Goal: Task Accomplishment & Management: Manage account settings

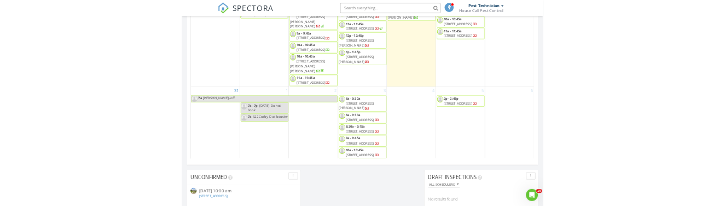
scroll to position [662, 0]
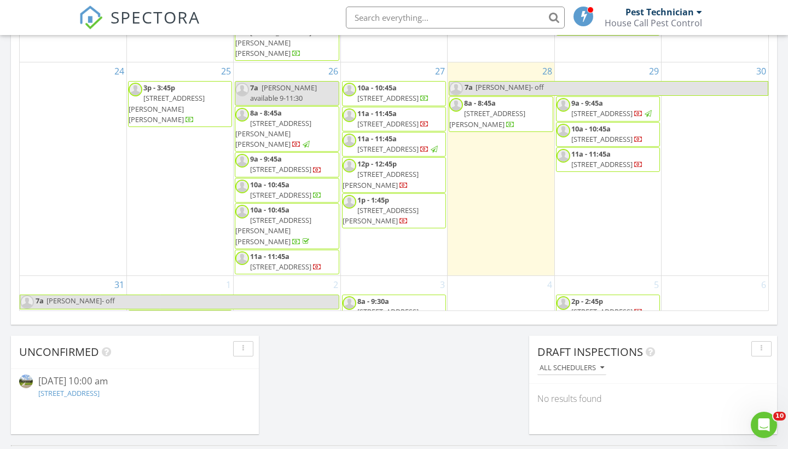
scroll to position [751, 0]
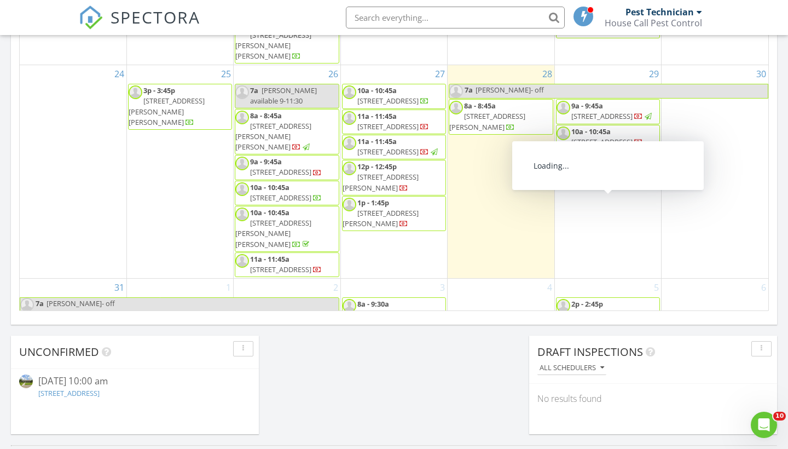
click at [448, 28] on li at bounding box center [452, 17] width 234 height 35
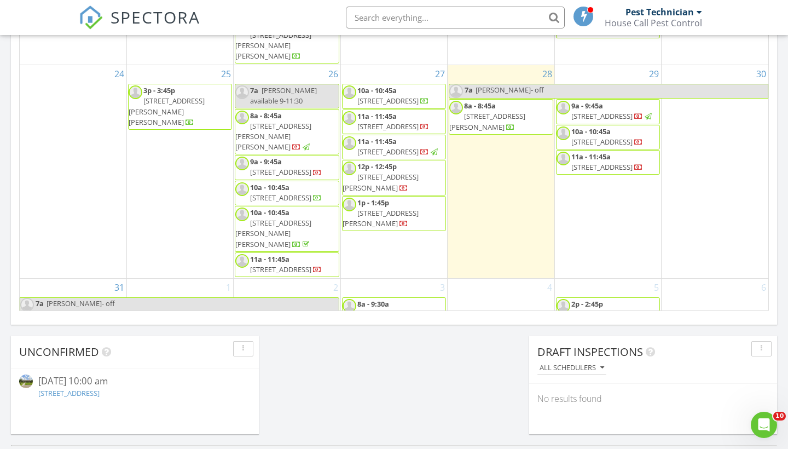
click at [442, 15] on input "text" at bounding box center [455, 18] width 219 height 22
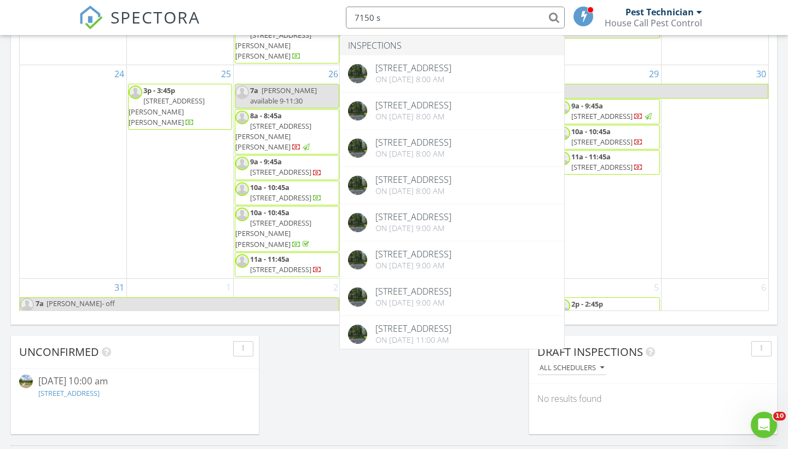
type input "7150 s"
click at [318, 13] on div "SPECTORA 7150 s Inspections 7150 S Choctaw Dr, Baton Rouge, LA 70806 On 07/31/2…" at bounding box center [394, 17] width 631 height 35
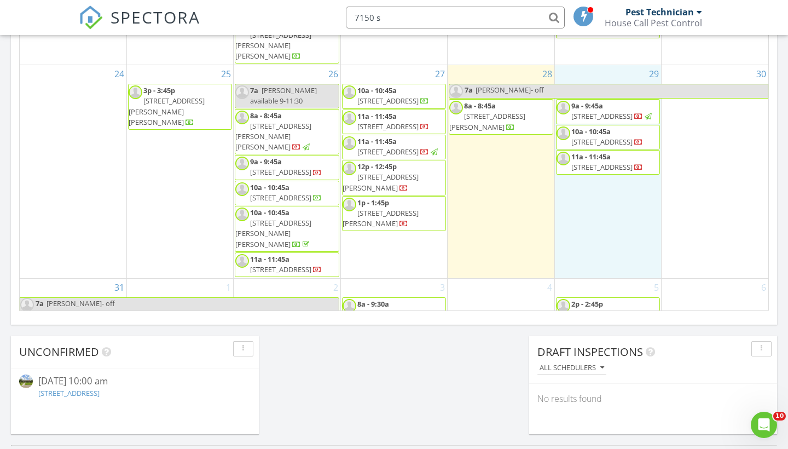
click at [611, 263] on div "29 9a - 9:45a 6936 Silver Springs Dr, Central 70739 10a - 10:45a 5810 Woodlawn …" at bounding box center [608, 171] width 106 height 213
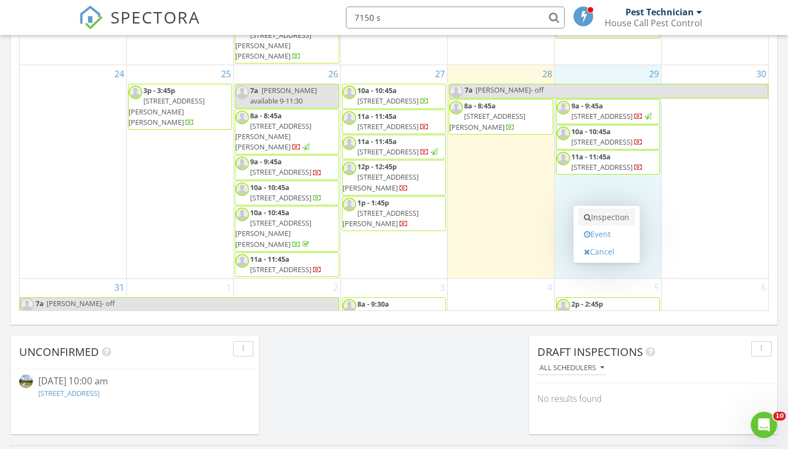
click at [603, 215] on link "Inspection" at bounding box center [607, 218] width 56 height 18
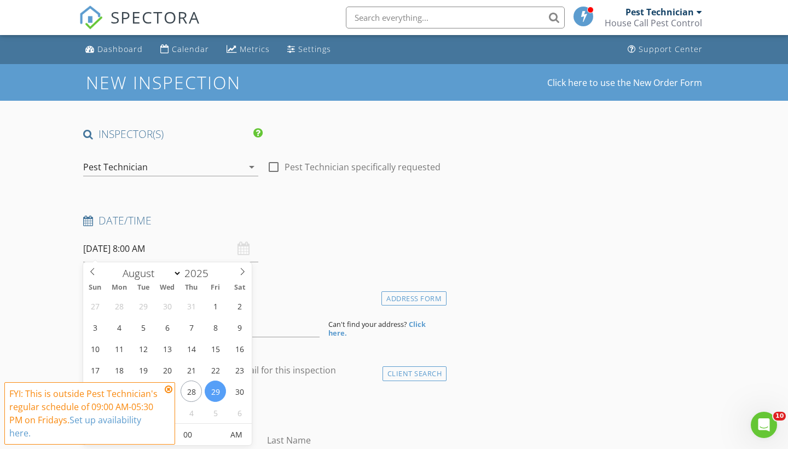
click at [164, 241] on input "[DATE] 8:00 AM" at bounding box center [170, 248] width 175 height 27
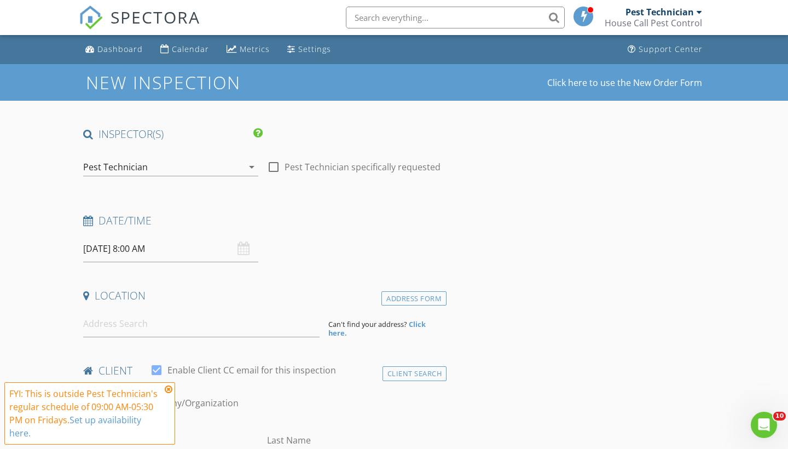
click at [339, 289] on h4 "Location" at bounding box center [262, 296] width 359 height 14
click at [274, 316] on input at bounding box center [201, 323] width 237 height 27
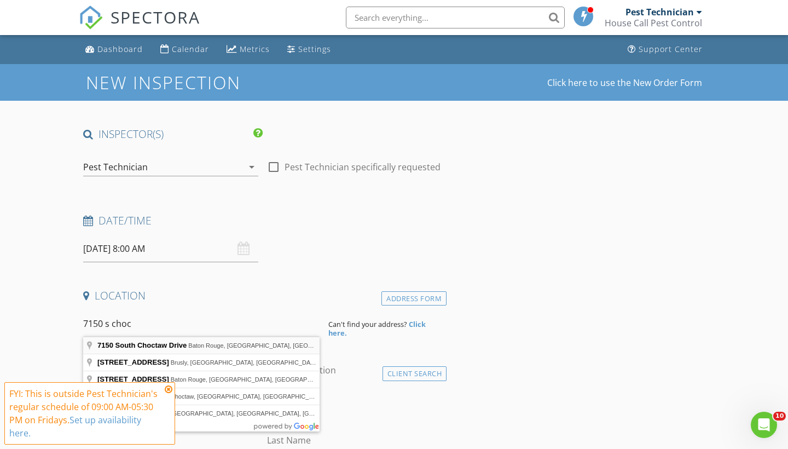
type input "7150 South Choctaw Drive, Baton Rouge, LA, USA"
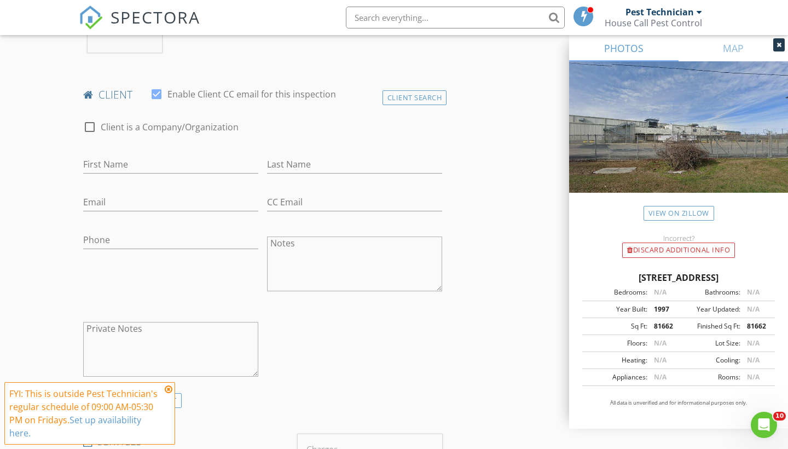
scroll to position [500, 0]
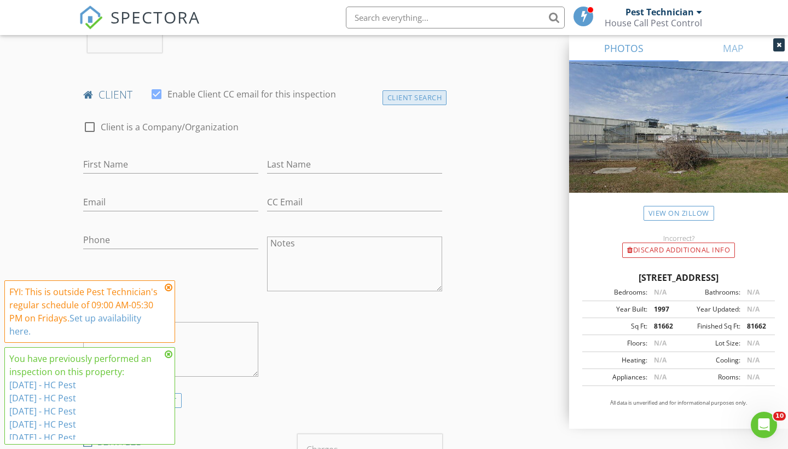
click at [390, 95] on div "Client Search" at bounding box center [415, 97] width 65 height 15
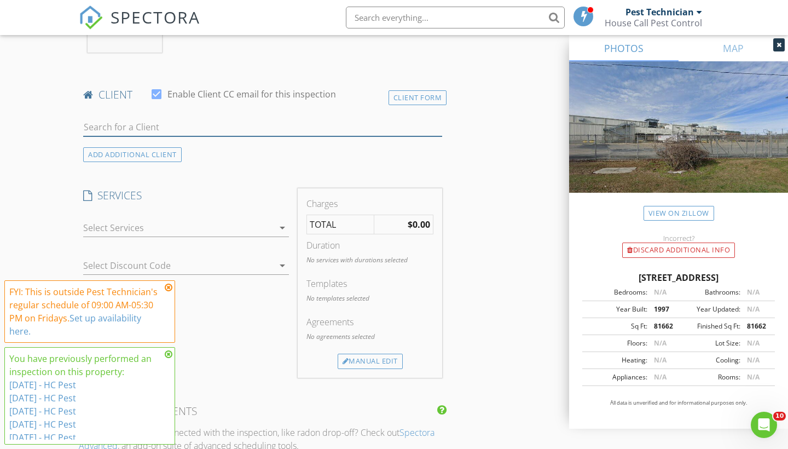
click at [304, 129] on input "text" at bounding box center [262, 127] width 359 height 18
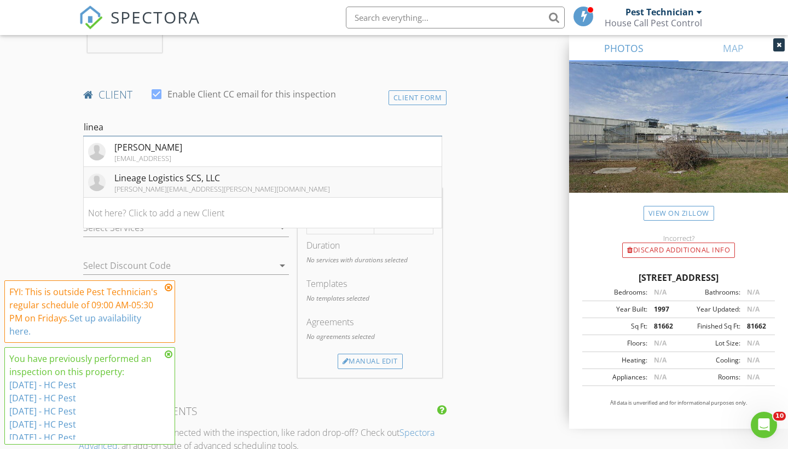
type input "linea"
click at [190, 185] on div "[PERSON_NAME][EMAIL_ADDRESS][PERSON_NAME][DOMAIN_NAME]" at bounding box center [222, 189] width 216 height 9
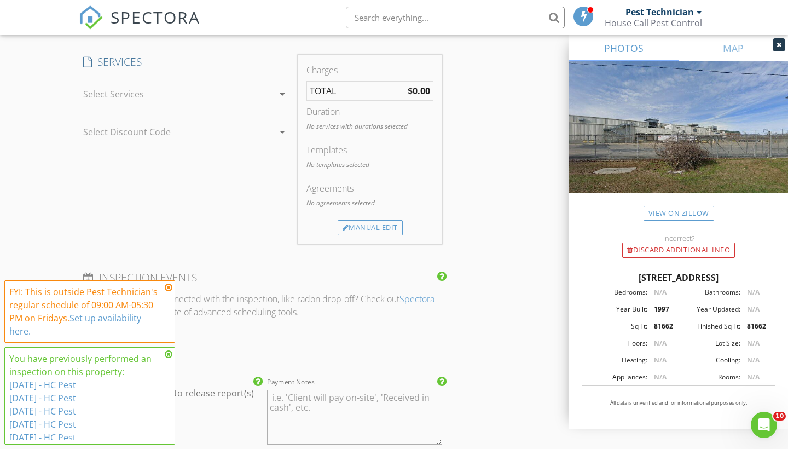
scroll to position [877, 0]
click at [264, 99] on div at bounding box center [178, 97] width 191 height 18
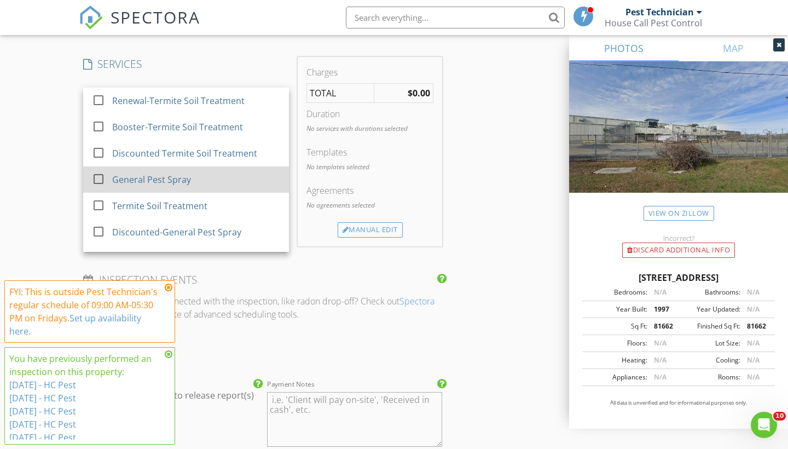
click at [210, 169] on div "General Pest Spray" at bounding box center [196, 180] width 168 height 22
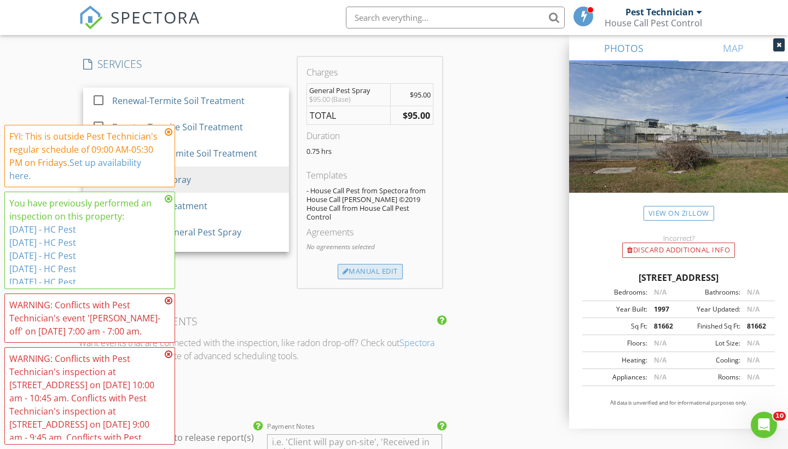
click at [372, 264] on div "Manual Edit" at bounding box center [370, 271] width 65 height 15
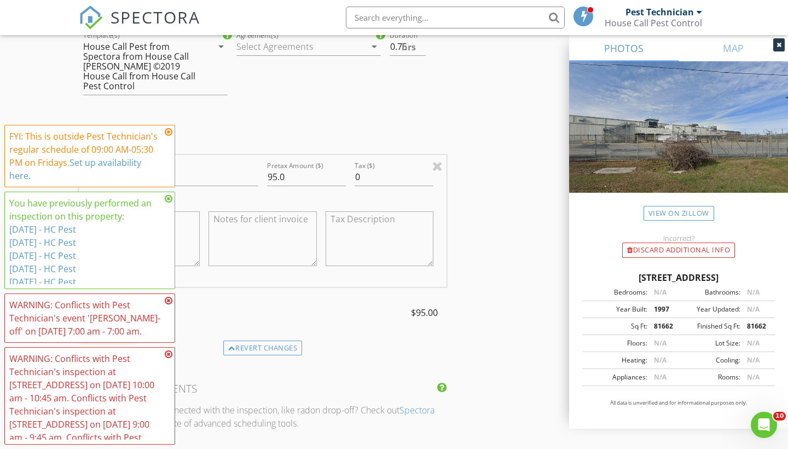
scroll to position [932, 0]
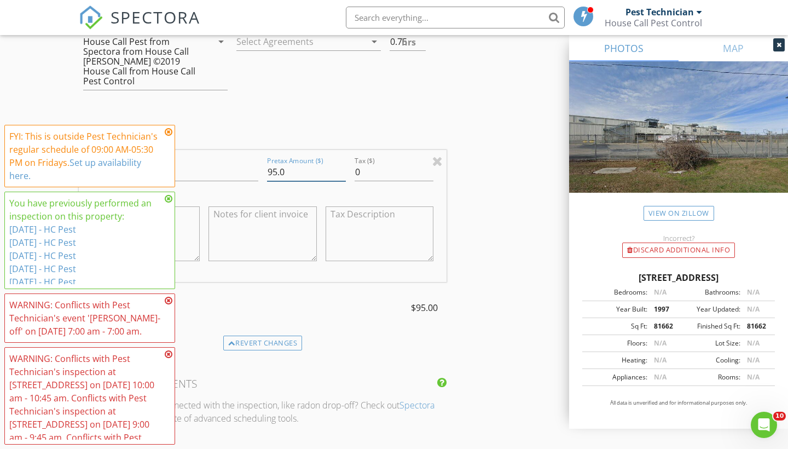
drag, startPoint x: 298, startPoint y: 171, endPoint x: 220, endPoint y: 168, distance: 78.4
click at [220, 168] on div "Line Item General Pest Spray Pretax Amount ($) 95.0 Tax ($) 0 $95.00 (Base)" at bounding box center [263, 216] width 368 height 132
type input "225"
click at [515, 270] on div "INSPECTOR(S) check_box Pest Technician PRIMARY Pest Technician arrow_drop_down …" at bounding box center [394, 191] width 631 height 1992
click at [169, 134] on icon at bounding box center [169, 132] width 8 height 9
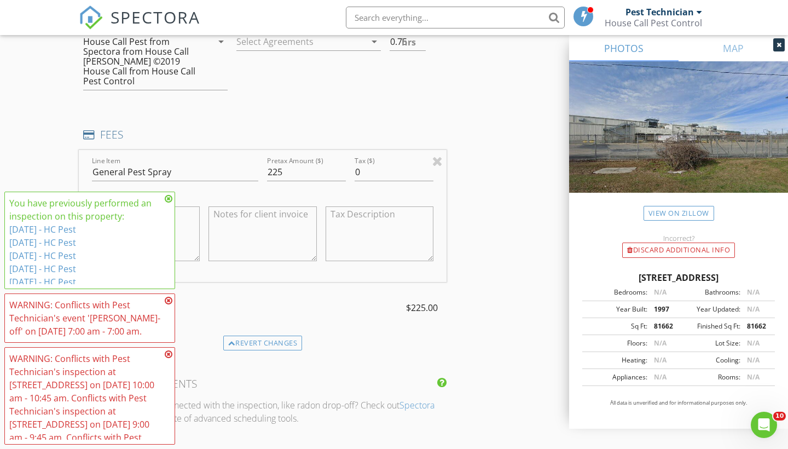
click at [168, 200] on icon at bounding box center [169, 198] width 8 height 9
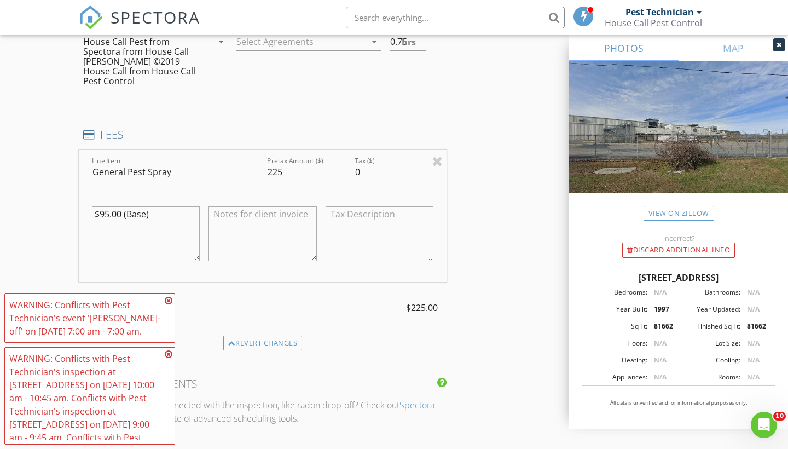
click at [167, 300] on icon at bounding box center [169, 300] width 8 height 9
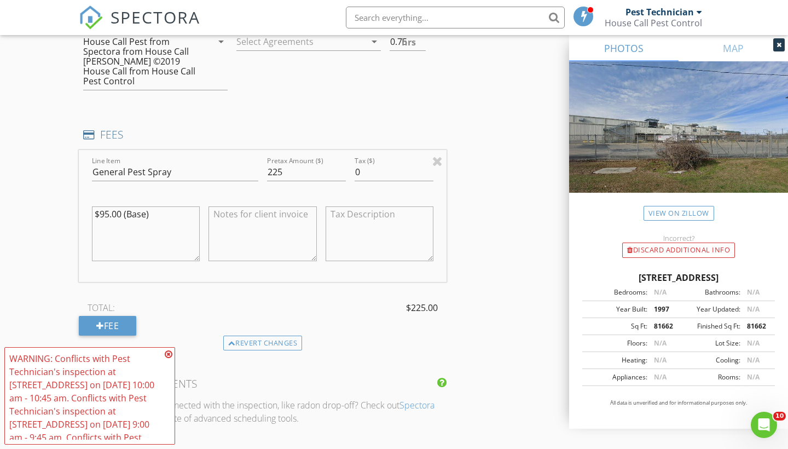
click at [167, 358] on icon at bounding box center [169, 354] width 8 height 9
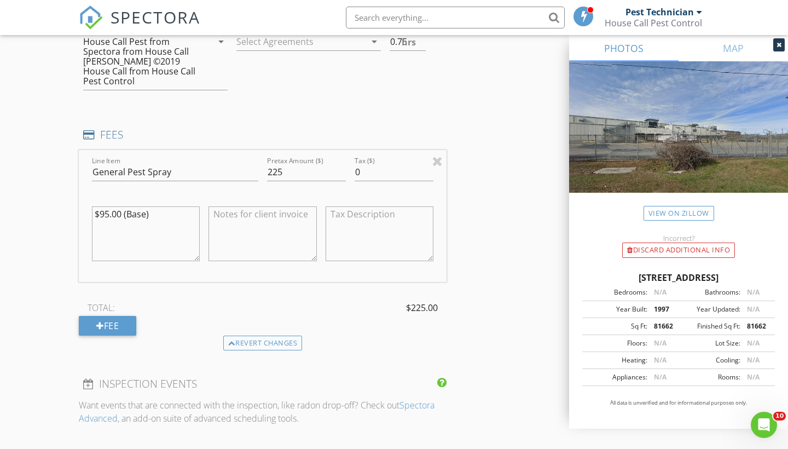
drag, startPoint x: 162, startPoint y: 216, endPoint x: 55, endPoint y: 216, distance: 106.8
click at [55, 216] on div "New Inspection Click here to use the New Order Form INSPECTOR(S) check_box Pest…" at bounding box center [394, 172] width 788 height 2081
click at [515, 290] on div "INSPECTOR(S) check_box Pest Technician PRIMARY Pest Technician arrow_drop_down …" at bounding box center [394, 191] width 631 height 1992
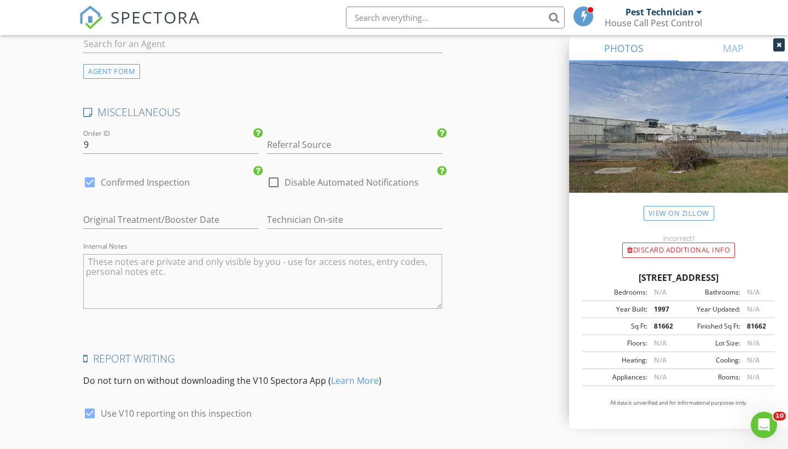
scroll to position [1625, 0]
drag, startPoint x: 110, startPoint y: 140, endPoint x: 43, endPoint y: 137, distance: 66.3
click at [283, 217] on input "text" at bounding box center [354, 218] width 175 height 18
click at [292, 214] on input "Duston Landry" at bounding box center [354, 218] width 175 height 18
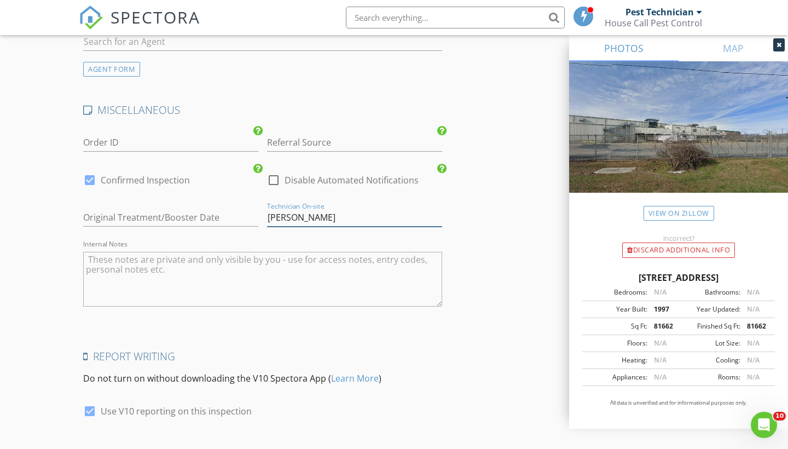
type input "[PERSON_NAME]"
click at [285, 254] on textarea "Internal Notes" at bounding box center [262, 279] width 359 height 55
type textarea "2"
type textarea "2025 August Pest Services"
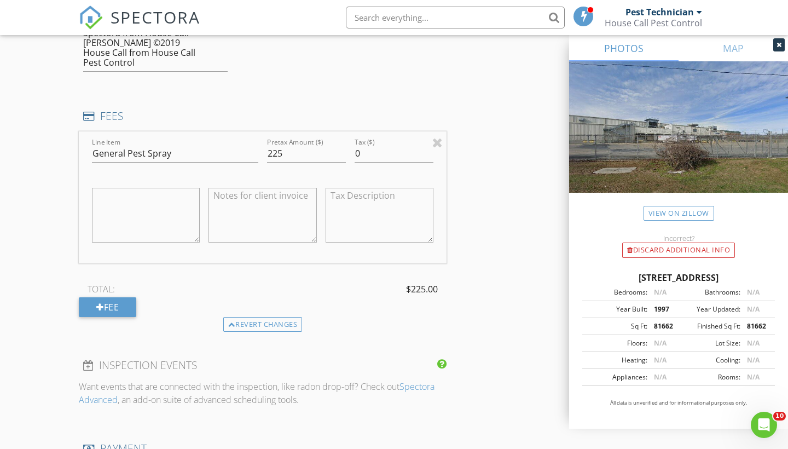
scroll to position [949, 0]
drag, startPoint x: 194, startPoint y: 151, endPoint x: 0, endPoint y: 151, distance: 194.4
type input "August Pest Services"
click at [521, 264] on div "INSPECTOR(S) check_box Pest Technician PRIMARY Pest Technician arrow_drop_down …" at bounding box center [394, 174] width 631 height 1992
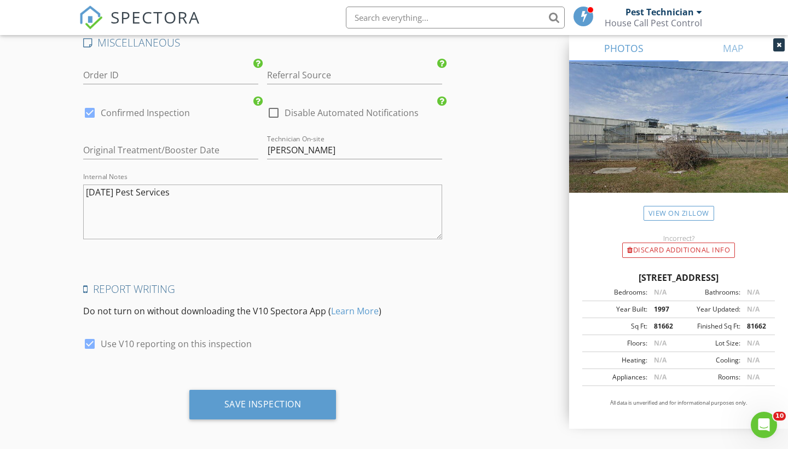
scroll to position [1691, 0]
click at [96, 109] on div at bounding box center [89, 113] width 19 height 19
checkbox input "false"
checkbox input "true"
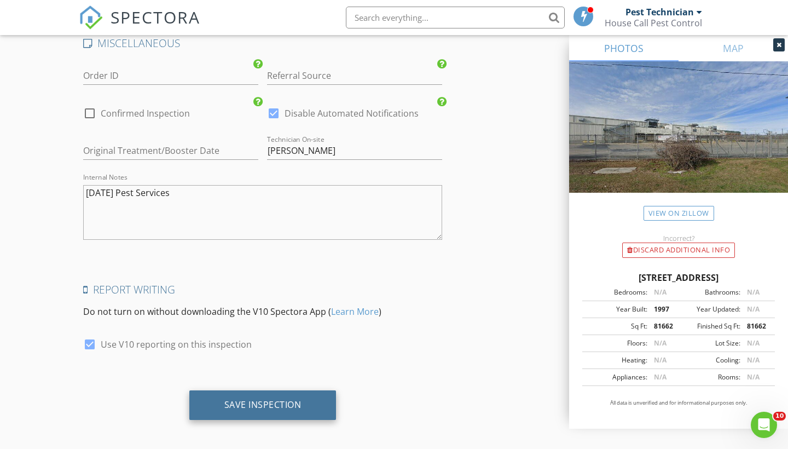
click at [289, 406] on div "Save Inspection" at bounding box center [262, 405] width 147 height 30
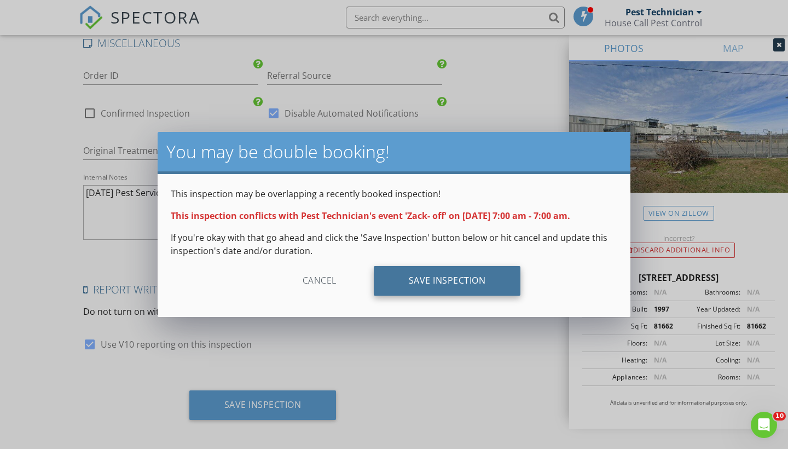
click at [430, 287] on div "Save Inspection" at bounding box center [447, 281] width 147 height 30
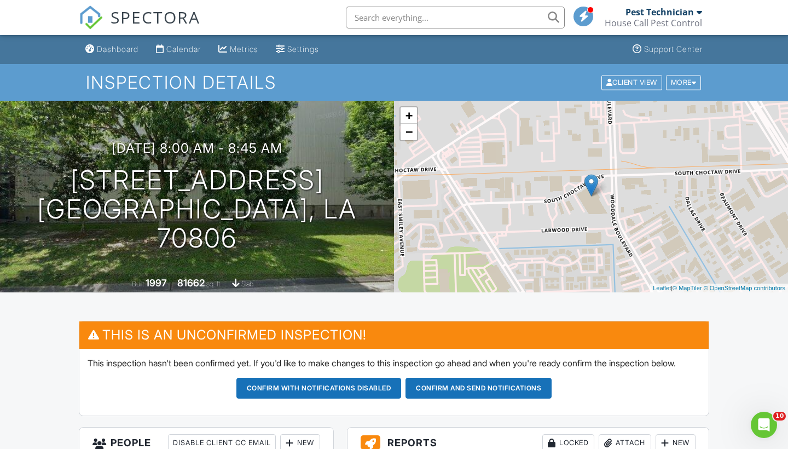
click at [654, 17] on div "Pest Technician" at bounding box center [660, 12] width 68 height 11
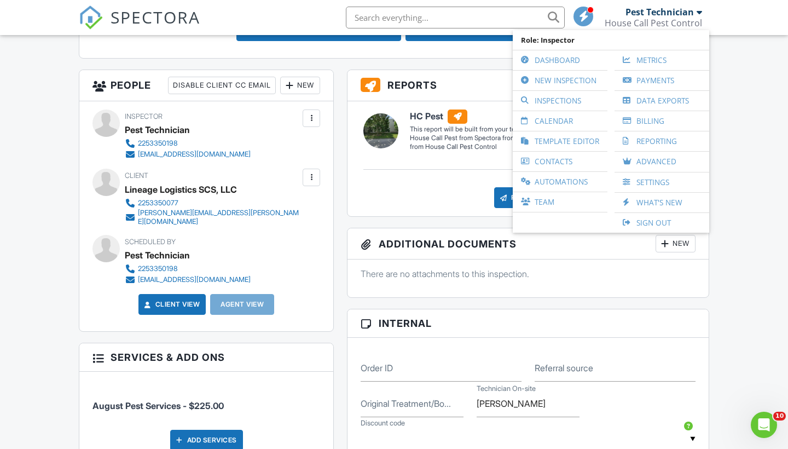
scroll to position [370, 0]
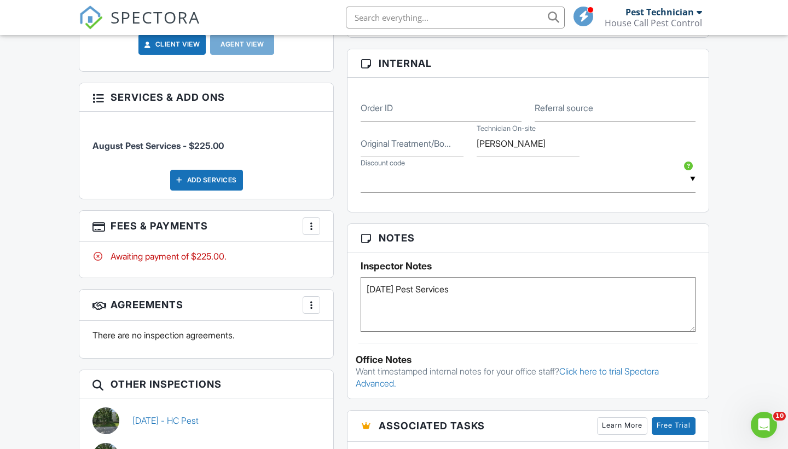
scroll to position [618, 0]
click at [309, 228] on div at bounding box center [311, 226] width 11 height 11
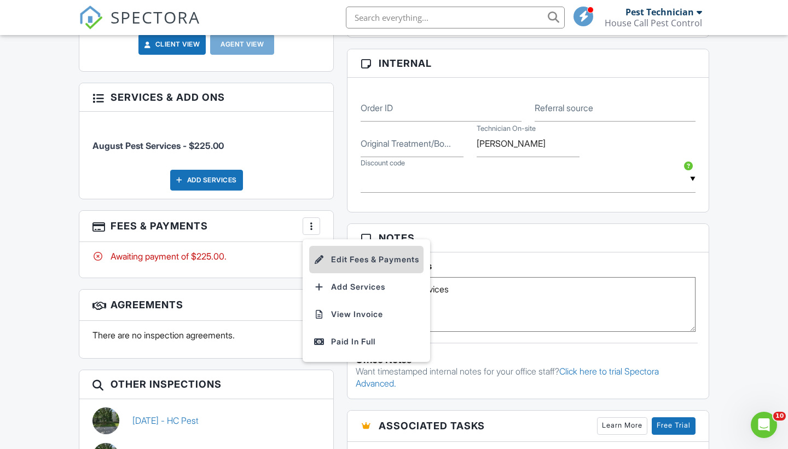
click at [338, 259] on li "Edit Fees & Payments" at bounding box center [366, 259] width 114 height 27
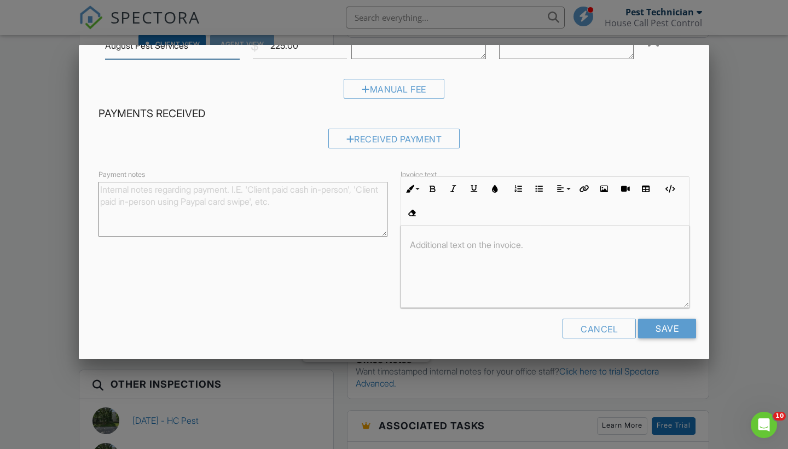
scroll to position [98, 0]
click at [442, 236] on div at bounding box center [545, 267] width 288 height 82
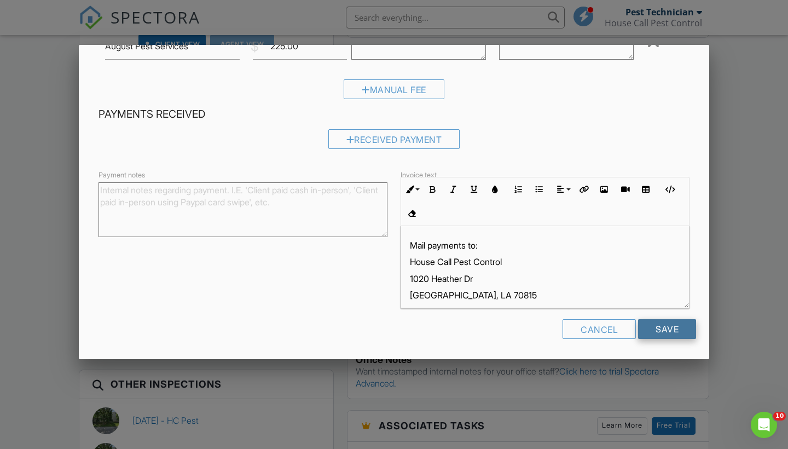
click at [665, 335] on input "Save" at bounding box center [667, 329] width 58 height 20
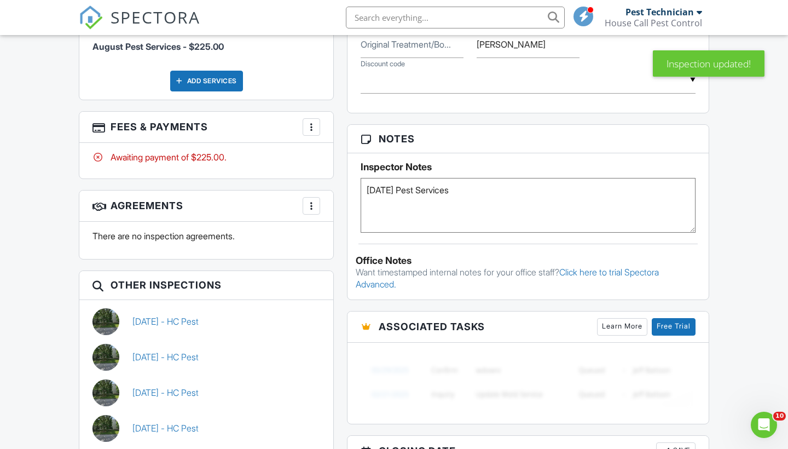
scroll to position [718, 0]
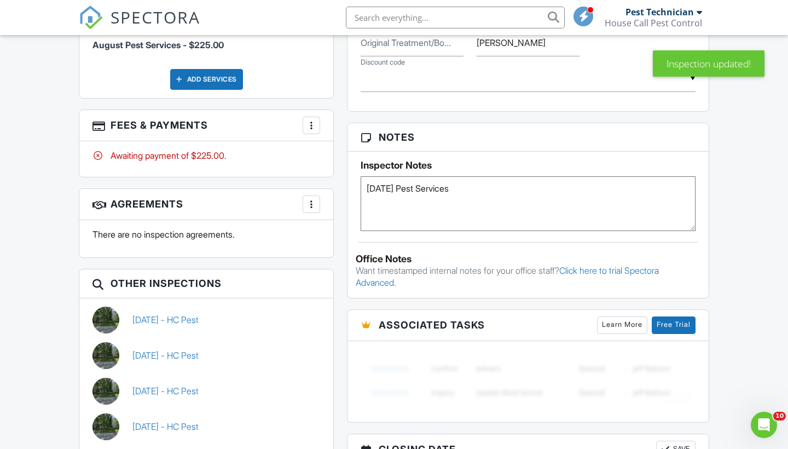
click at [315, 131] on div at bounding box center [311, 125] width 11 height 11
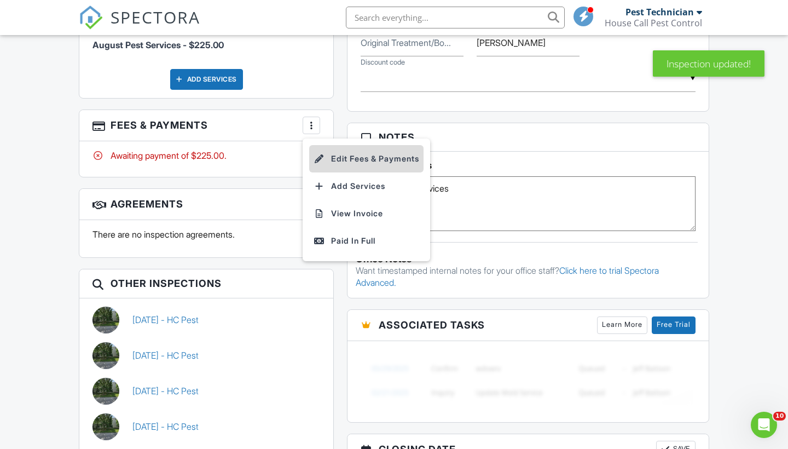
click at [347, 164] on li "Edit Fees & Payments" at bounding box center [366, 158] width 114 height 27
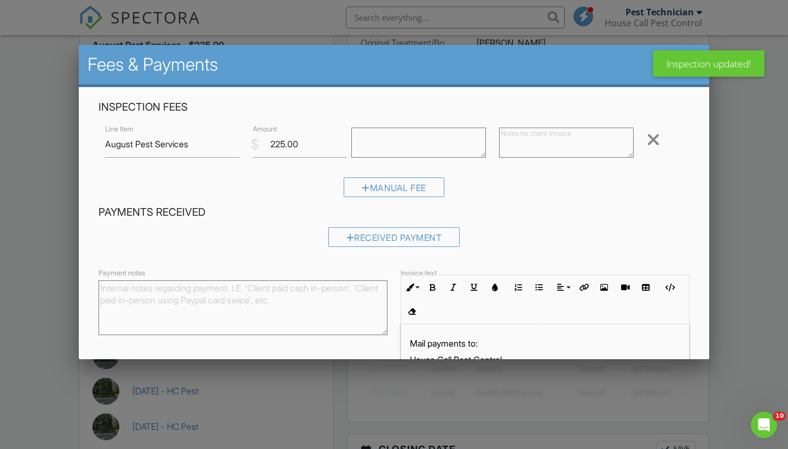
click at [746, 241] on div at bounding box center [394, 225] width 788 height 561
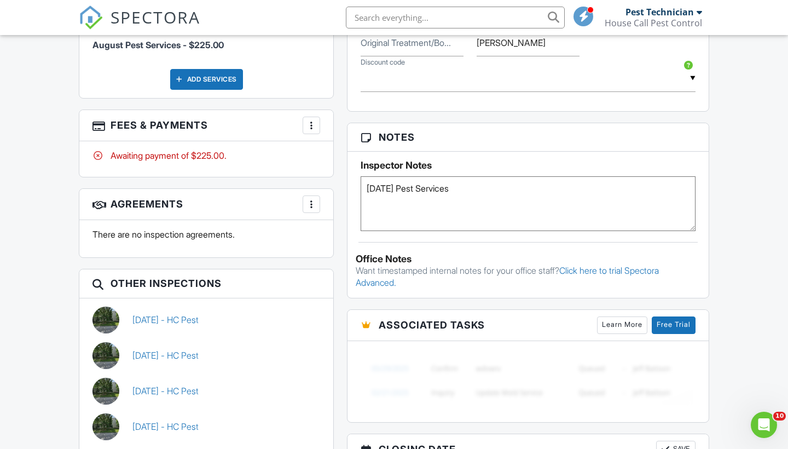
click at [308, 129] on div at bounding box center [311, 125] width 11 height 11
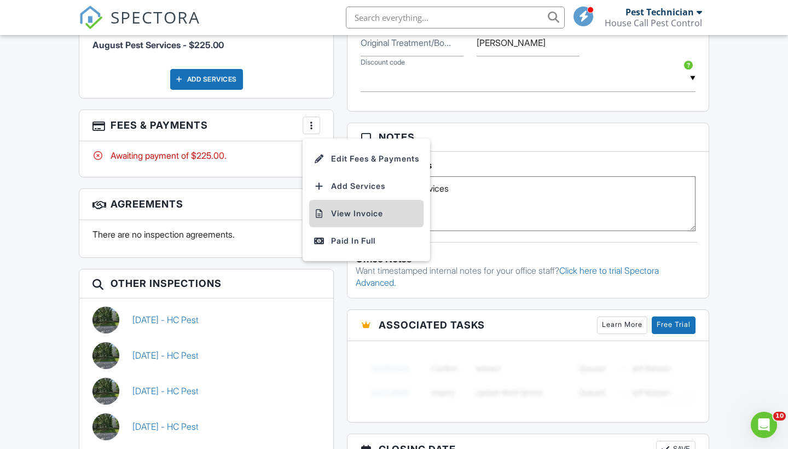
click at [329, 214] on li "View Invoice" at bounding box center [366, 213] width 114 height 27
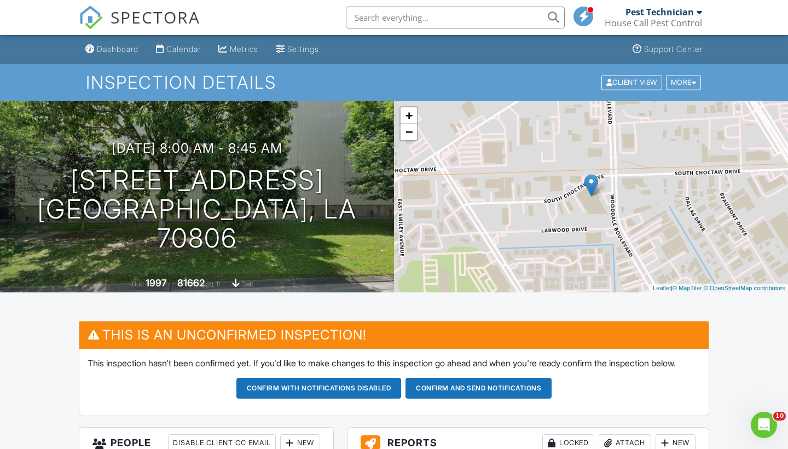
scroll to position [0, 0]
click at [655, 19] on div "House Call Pest Control" at bounding box center [653, 23] width 97 height 11
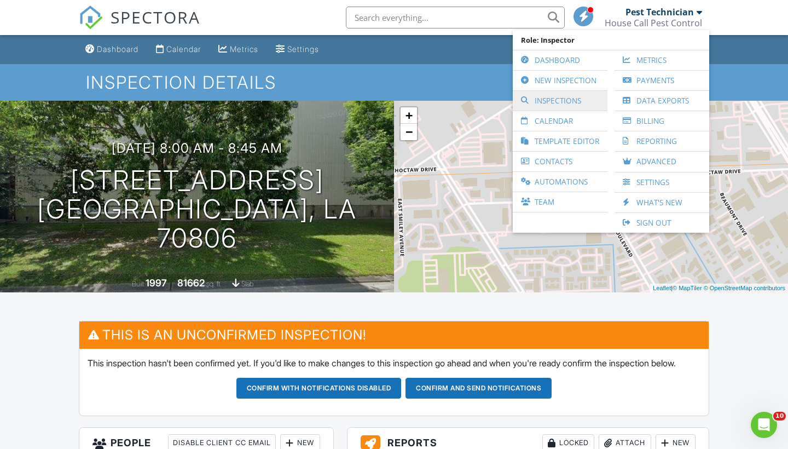
click at [567, 99] on link "Inspections" at bounding box center [561, 101] width 84 height 20
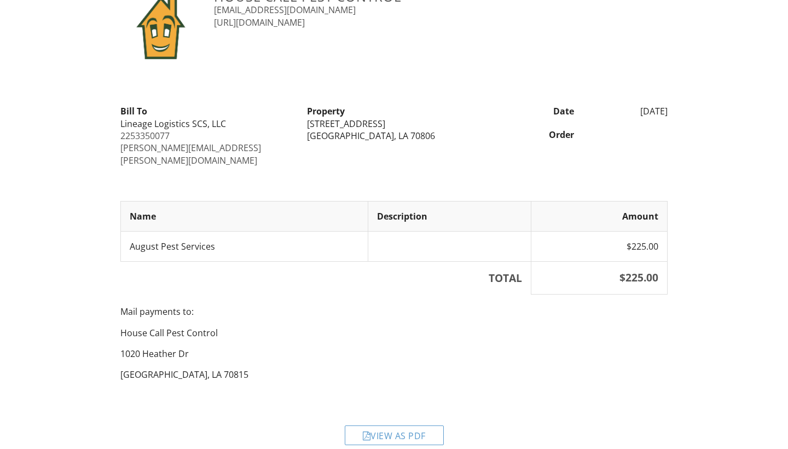
scroll to position [45, 0]
click at [382, 426] on div "View as PDF" at bounding box center [394, 436] width 99 height 20
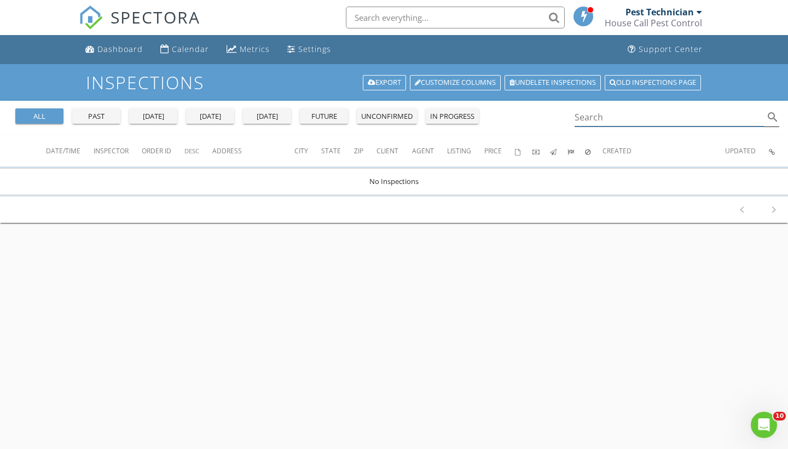
click at [580, 117] on input "Search" at bounding box center [669, 117] width 189 height 18
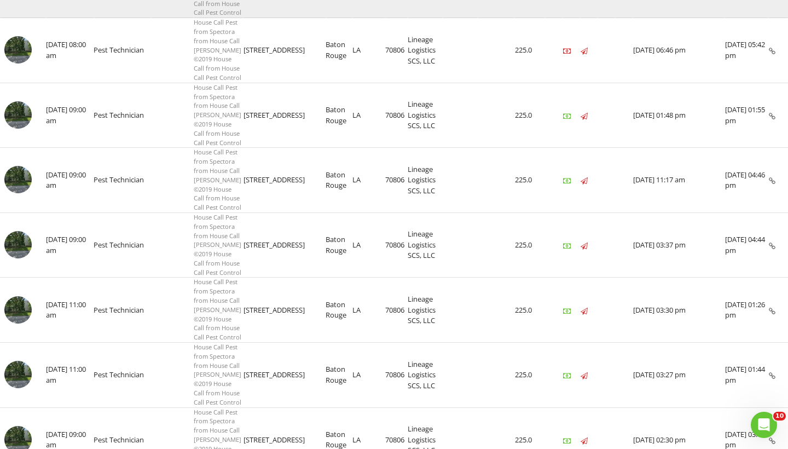
scroll to position [417, 0]
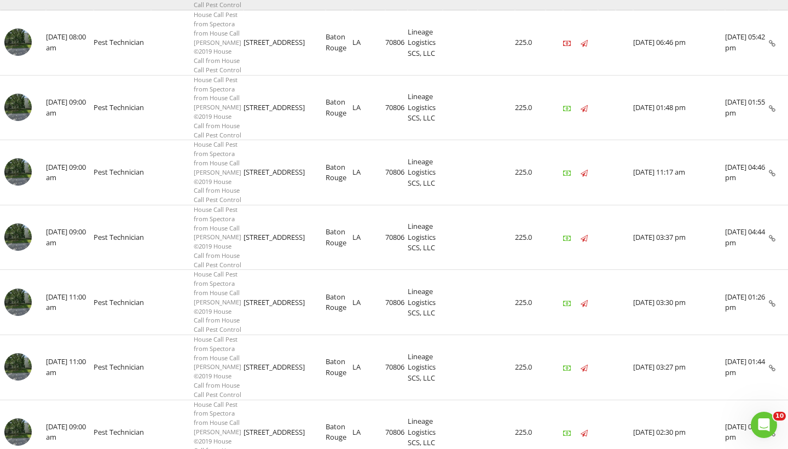
type input "7150 s ch"
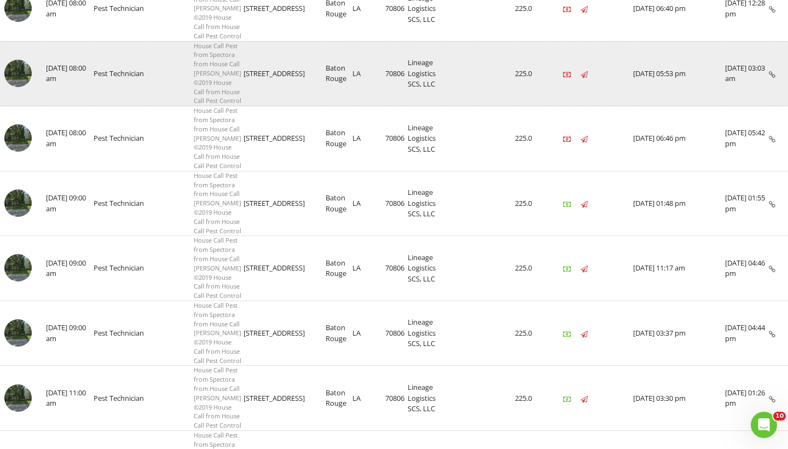
scroll to position [318, 0]
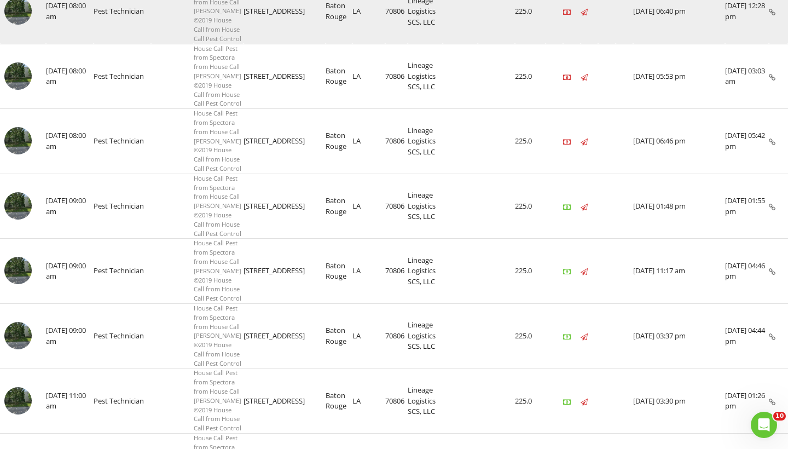
click at [20, 25] on img at bounding box center [17, 10] width 27 height 27
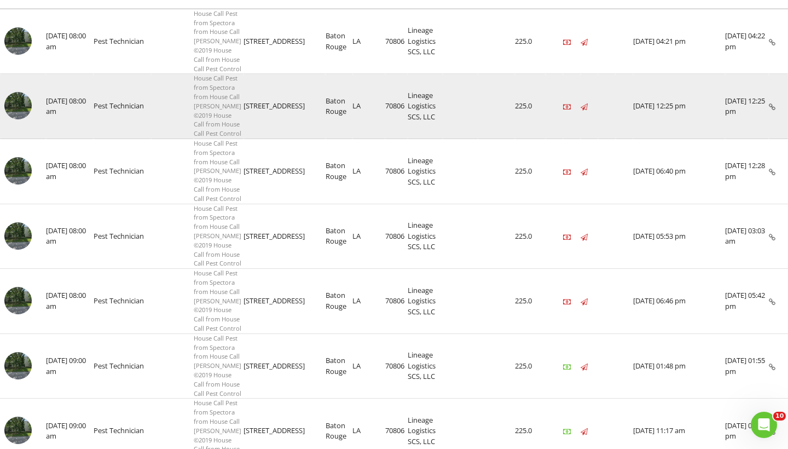
scroll to position [159, 0]
click at [24, 119] on img at bounding box center [17, 104] width 27 height 27
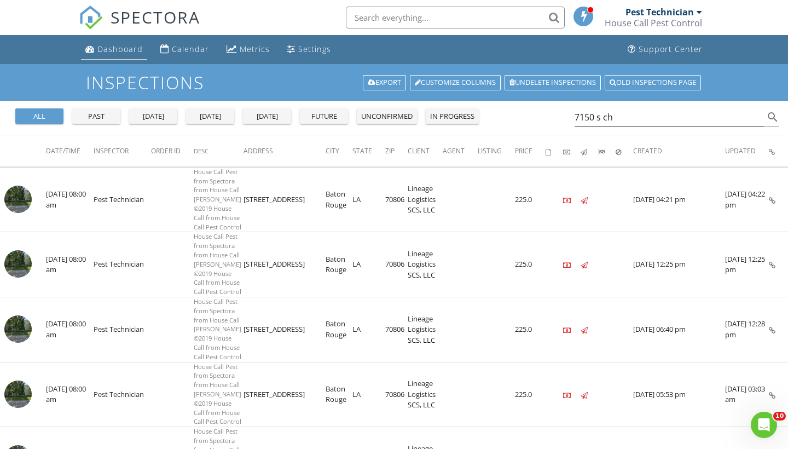
scroll to position [0, 0]
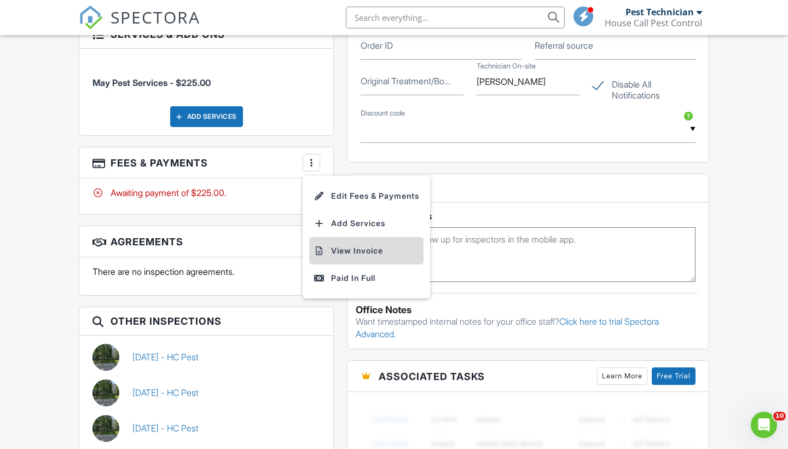
click at [349, 246] on li "View Invoice" at bounding box center [366, 250] width 114 height 27
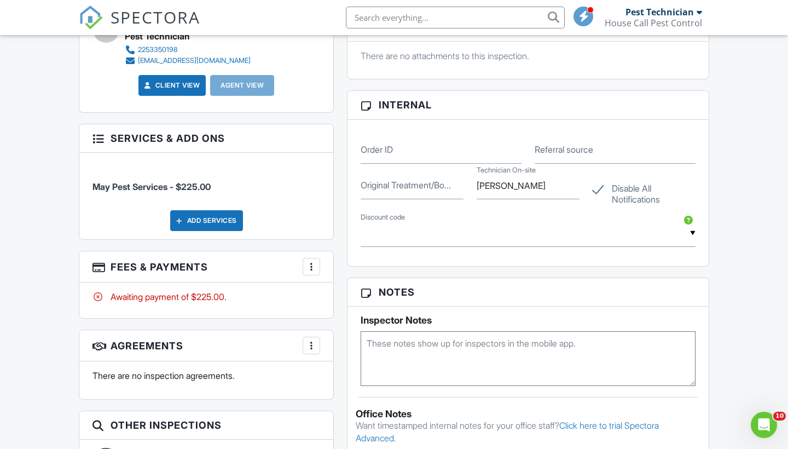
scroll to position [590, 0]
click at [312, 262] on div at bounding box center [311, 266] width 11 height 11
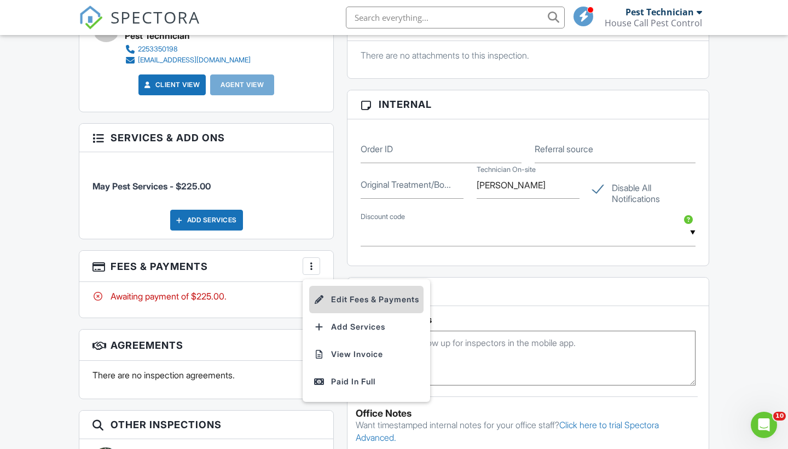
click at [354, 290] on li "Edit Fees & Payments" at bounding box center [366, 299] width 114 height 27
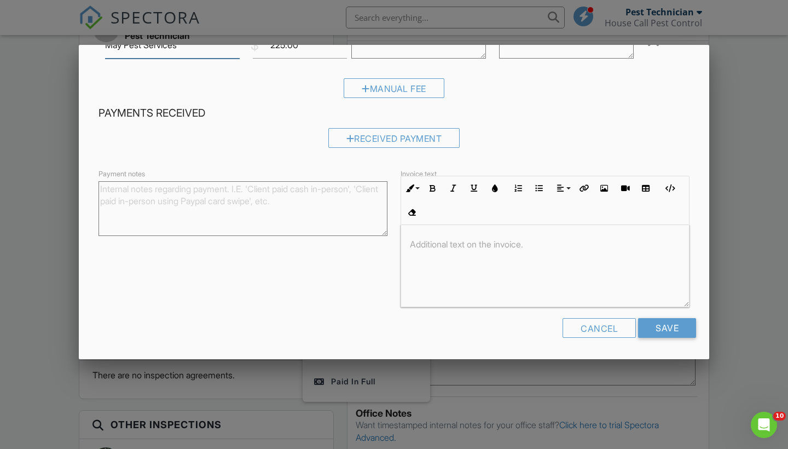
scroll to position [98, 0]
click at [469, 256] on div at bounding box center [545, 267] width 288 height 82
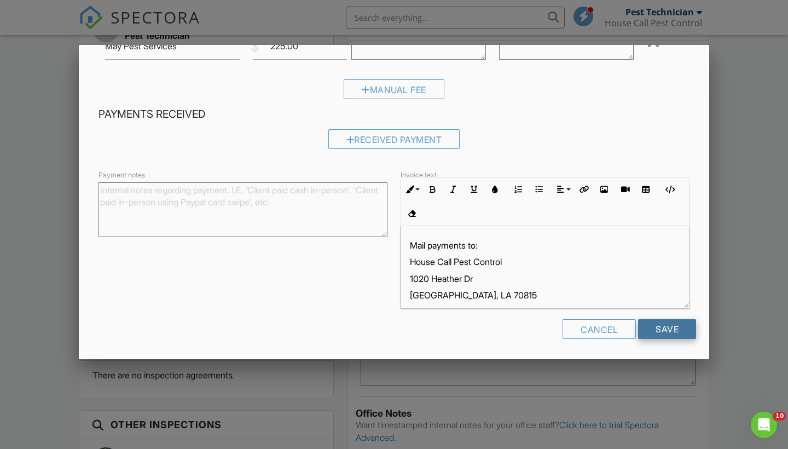
click at [657, 331] on input "Save" at bounding box center [667, 329] width 58 height 20
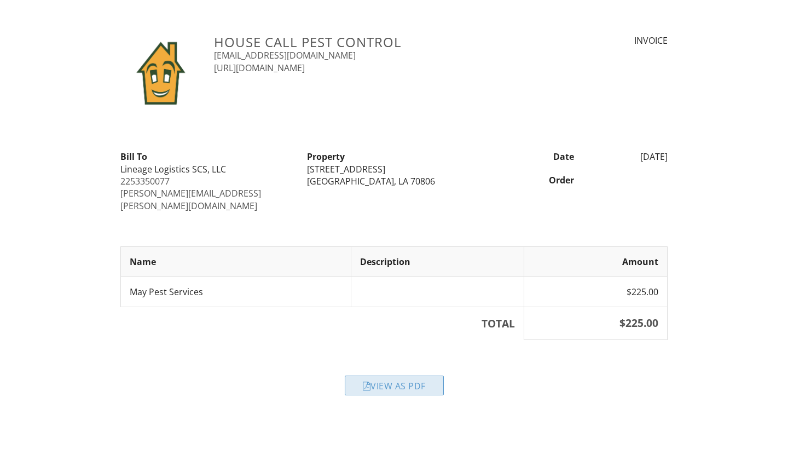
click at [405, 376] on div "View as PDF" at bounding box center [394, 386] width 99 height 20
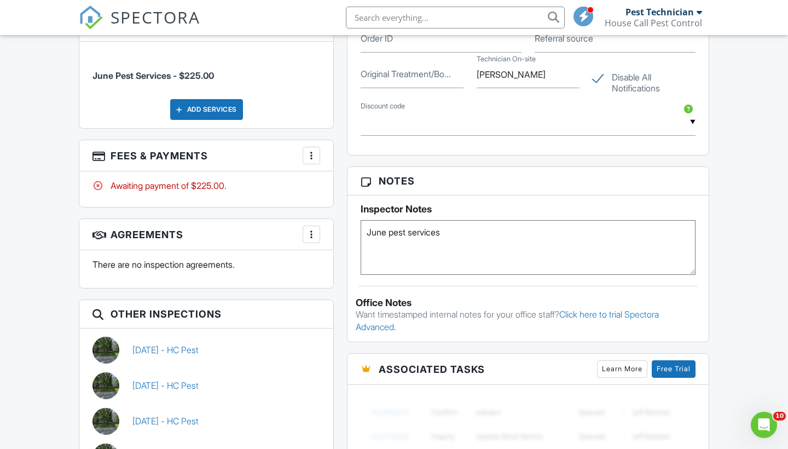
scroll to position [710, 0]
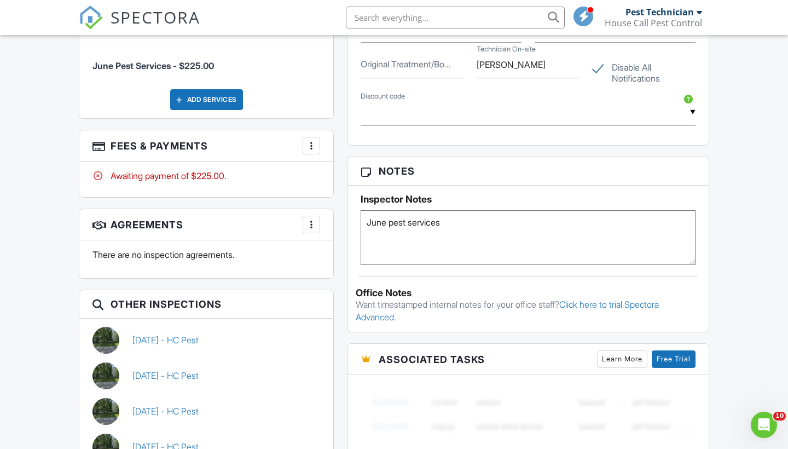
click at [317, 217] on div "More" at bounding box center [312, 225] width 18 height 18
click at [341, 134] on div "Reports Locked Attach New HC Pest House Call Pest from Spectora from House Call…" at bounding box center [529, 185] width 376 height 912
click at [310, 140] on div at bounding box center [311, 145] width 11 height 11
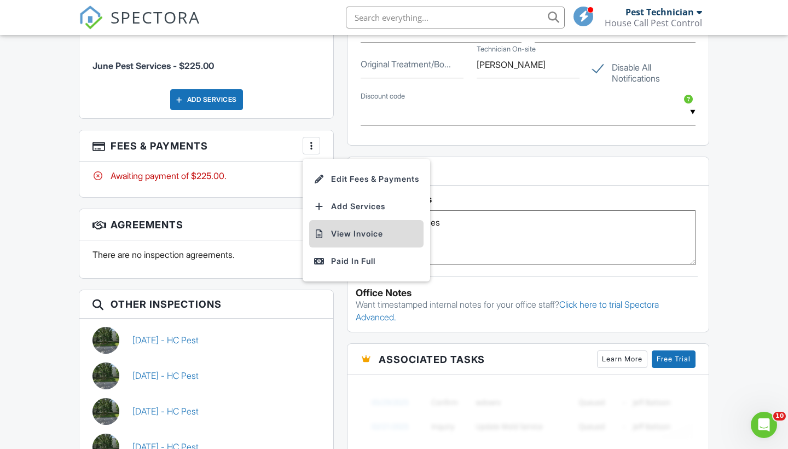
click at [341, 220] on li "View Invoice" at bounding box center [366, 233] width 114 height 27
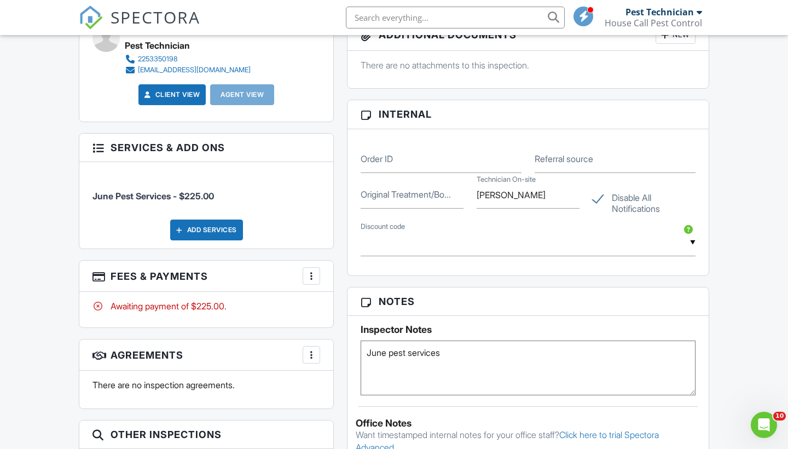
scroll to position [583, 0]
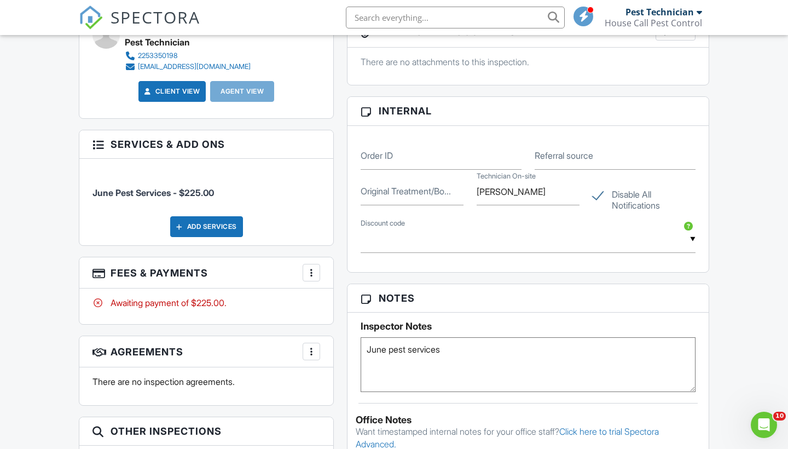
click at [320, 262] on h3 "Fees & Payments More Edit Fees & Payments Add Services View Invoice Paid In Full" at bounding box center [206, 272] width 254 height 31
click at [316, 267] on div at bounding box center [311, 272] width 11 height 11
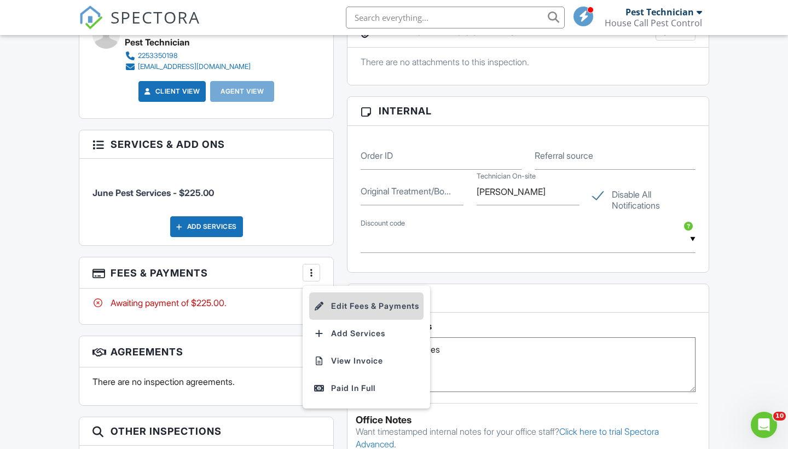
click at [341, 295] on li "Edit Fees & Payments" at bounding box center [366, 305] width 114 height 27
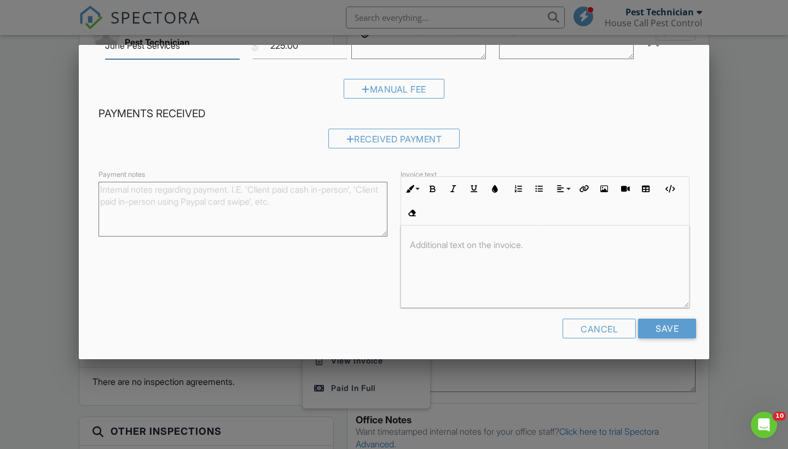
scroll to position [98, 0]
click at [465, 247] on p at bounding box center [545, 245] width 270 height 12
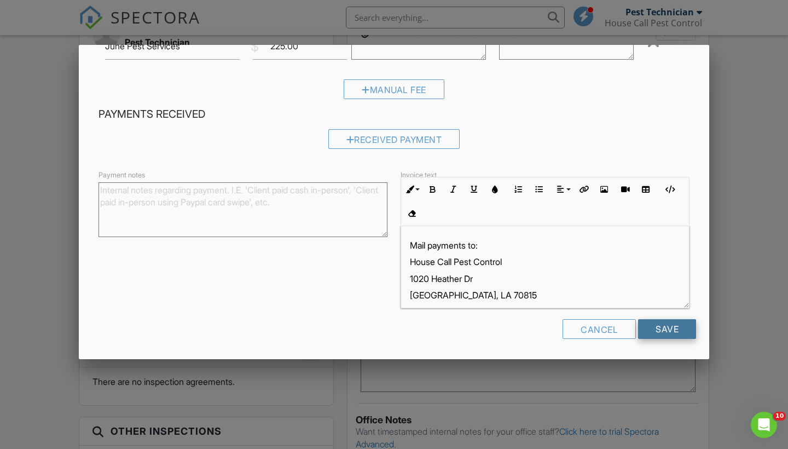
click at [664, 329] on input "Save" at bounding box center [667, 329] width 58 height 20
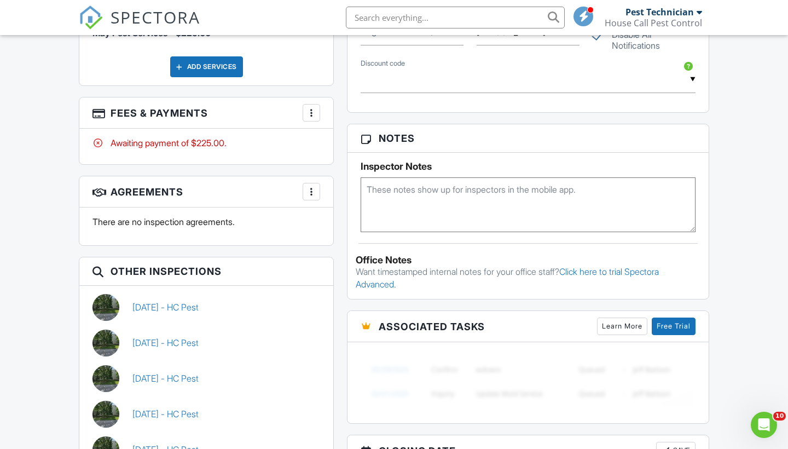
scroll to position [744, 0]
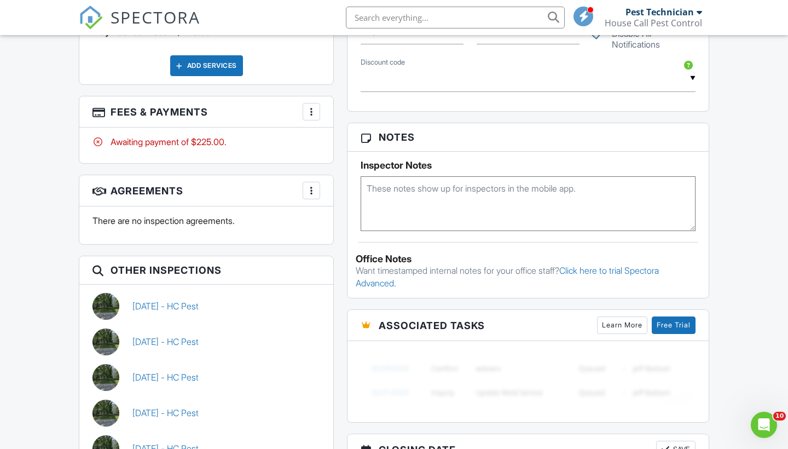
click at [309, 107] on div at bounding box center [311, 111] width 11 height 11
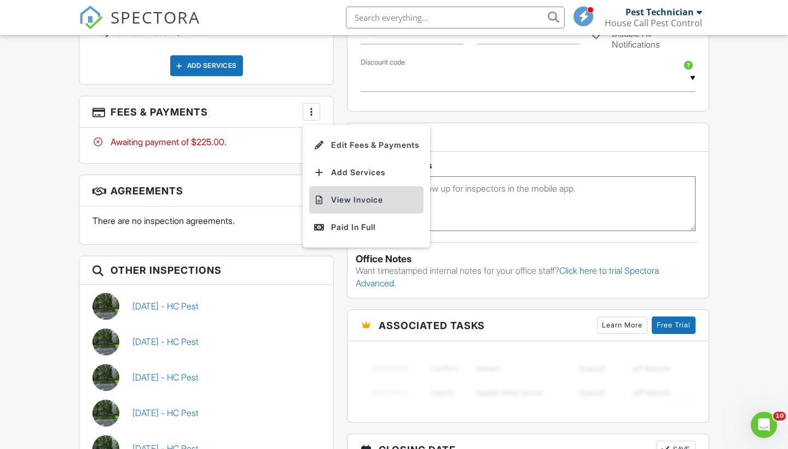
click at [353, 193] on li "View Invoice" at bounding box center [366, 199] width 114 height 27
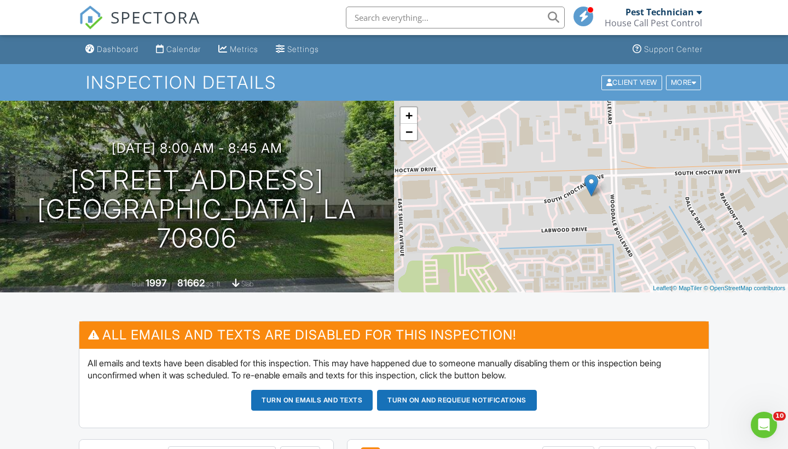
scroll to position [0, 0]
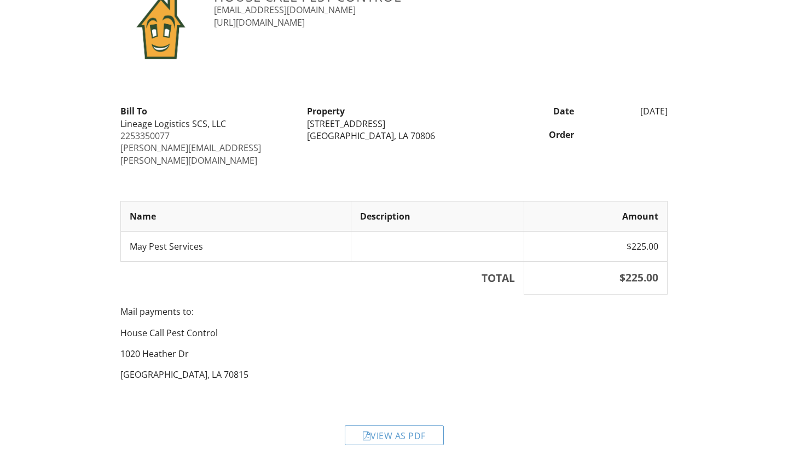
scroll to position [45, 0]
click at [401, 426] on div "View as PDF" at bounding box center [394, 436] width 99 height 20
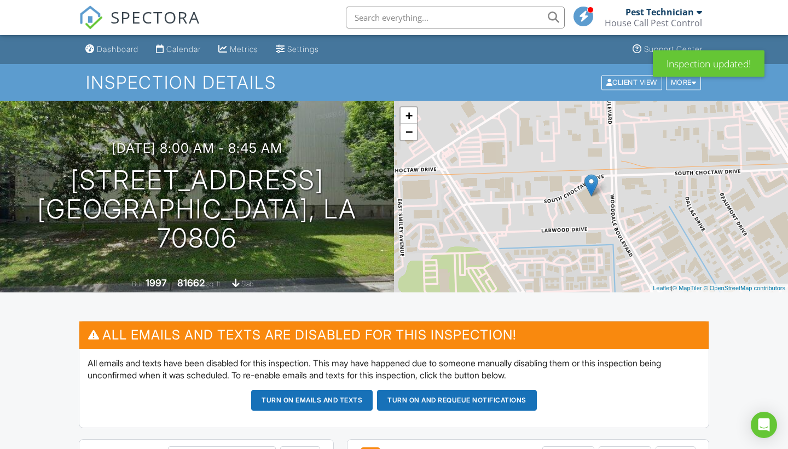
scroll to position [547, 0]
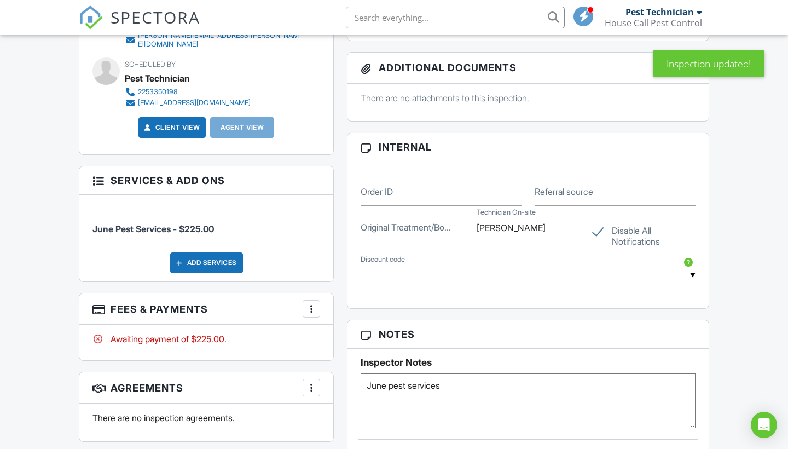
click at [310, 303] on div at bounding box center [311, 308] width 11 height 11
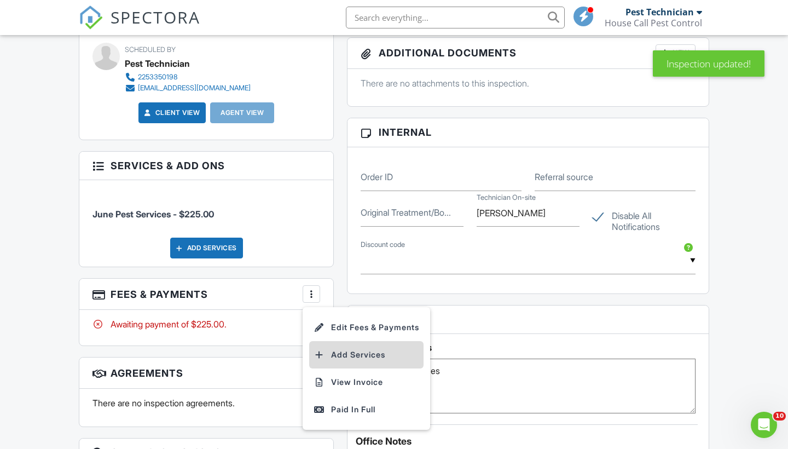
scroll to position [0, 0]
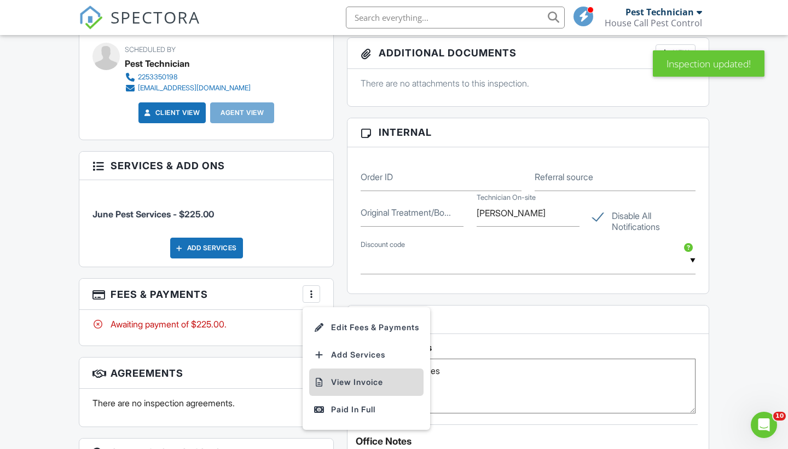
click at [367, 376] on li "View Invoice" at bounding box center [366, 381] width 114 height 27
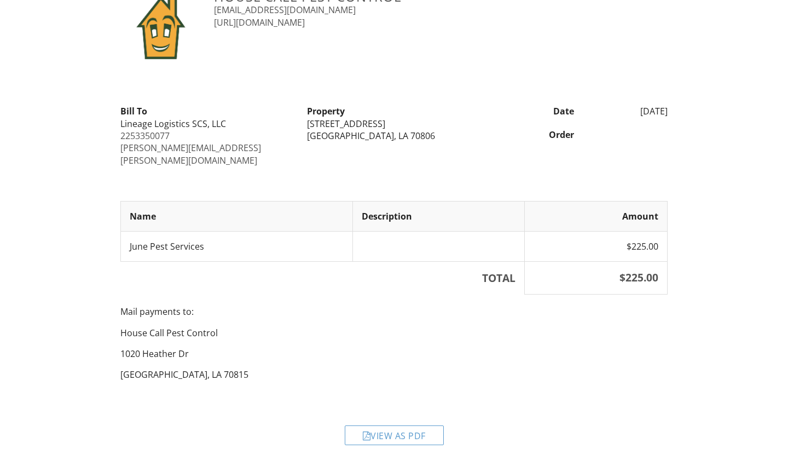
scroll to position [45, 0]
click at [403, 426] on div "View as PDF" at bounding box center [394, 436] width 99 height 20
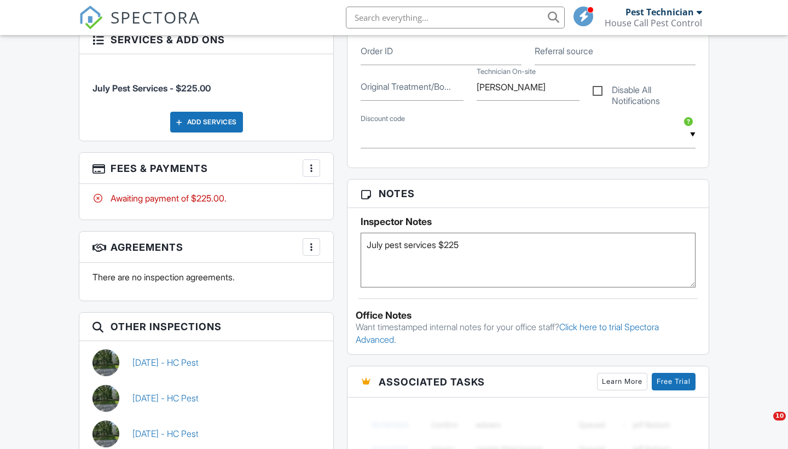
scroll to position [696, 0]
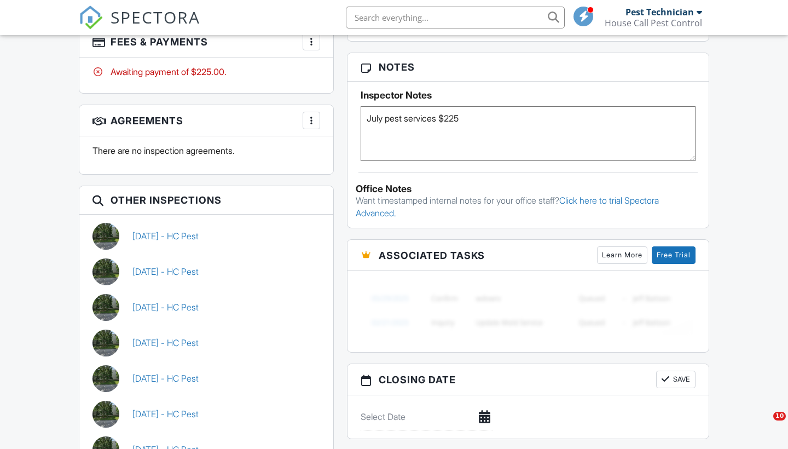
click at [314, 115] on div at bounding box center [311, 120] width 11 height 11
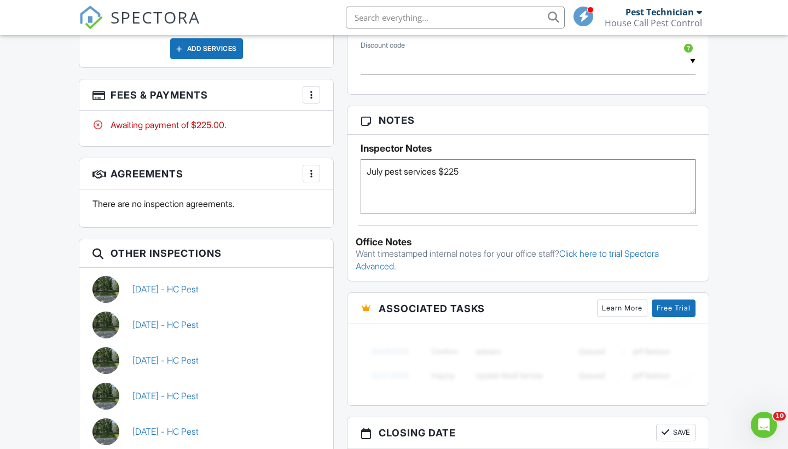
scroll to position [590, 0]
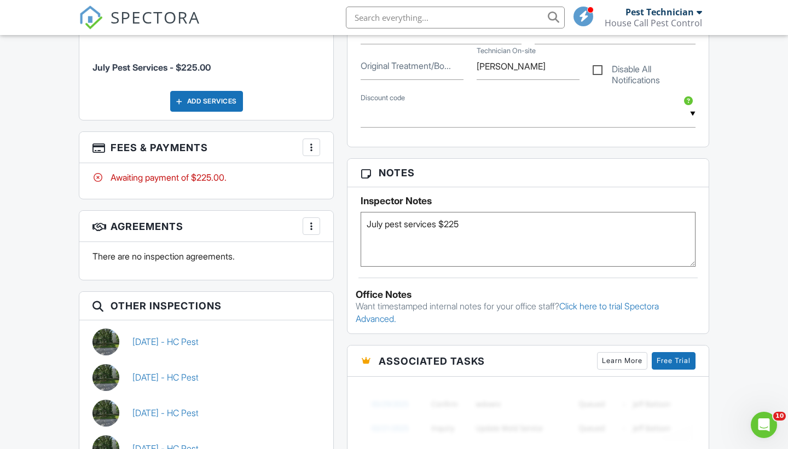
click at [320, 132] on h3 "Fees & Payments More Edit Fees & Payments Add Services View Invoice Paid In Full" at bounding box center [206, 147] width 254 height 31
click at [312, 142] on div at bounding box center [311, 147] width 11 height 11
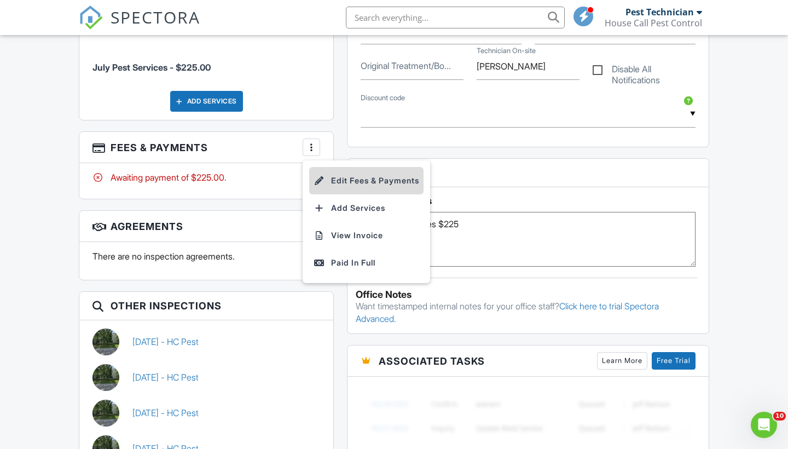
click at [349, 177] on li "Edit Fees & Payments" at bounding box center [366, 180] width 114 height 27
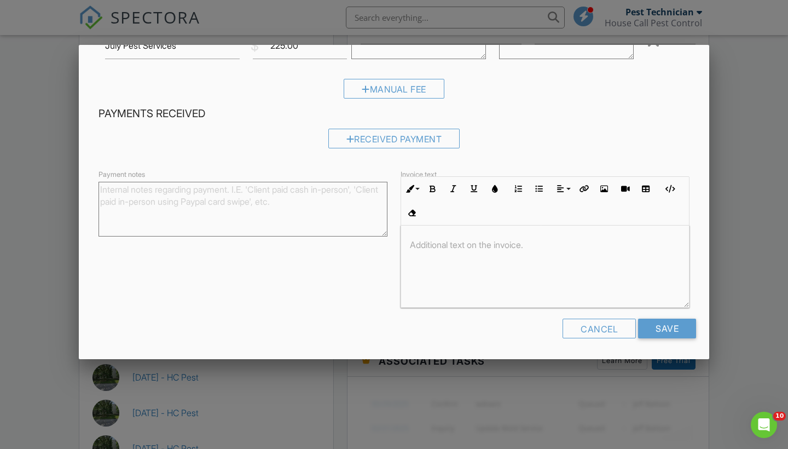
click at [471, 246] on p at bounding box center [545, 245] width 270 height 12
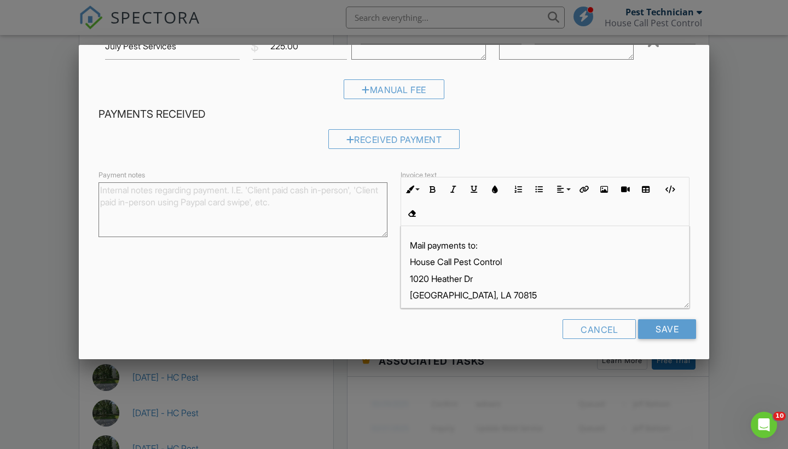
click at [474, 327] on div "Cancel Save" at bounding box center [394, 333] width 604 height 28
click at [690, 331] on input "Save" at bounding box center [667, 329] width 58 height 20
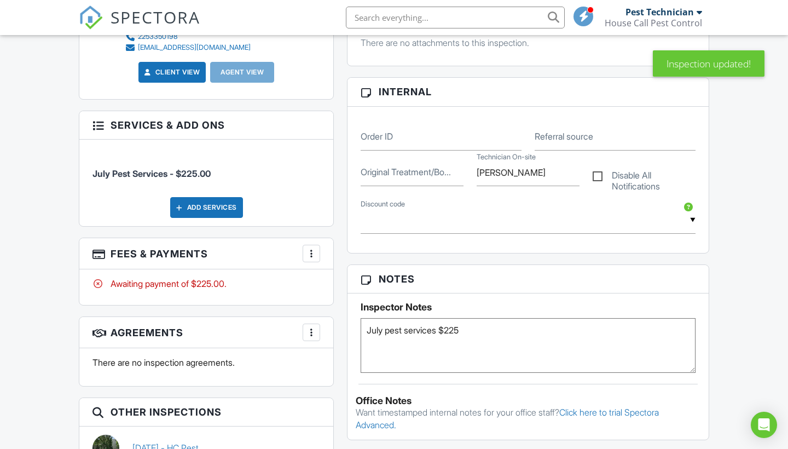
scroll to position [496, 0]
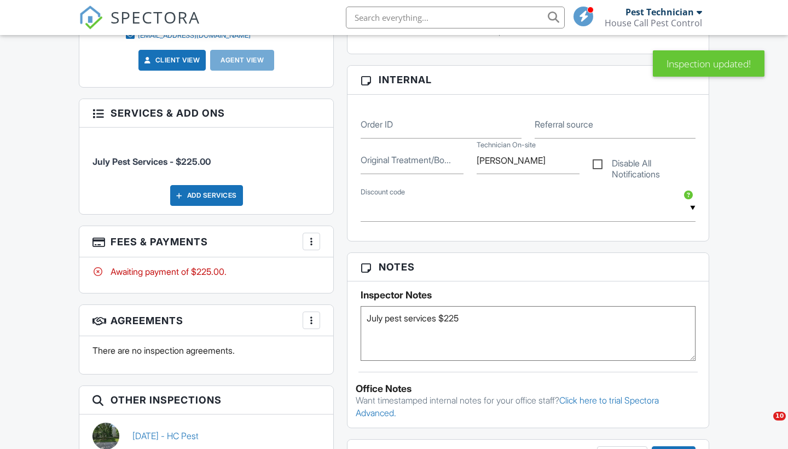
click at [316, 239] on div at bounding box center [311, 241] width 11 height 11
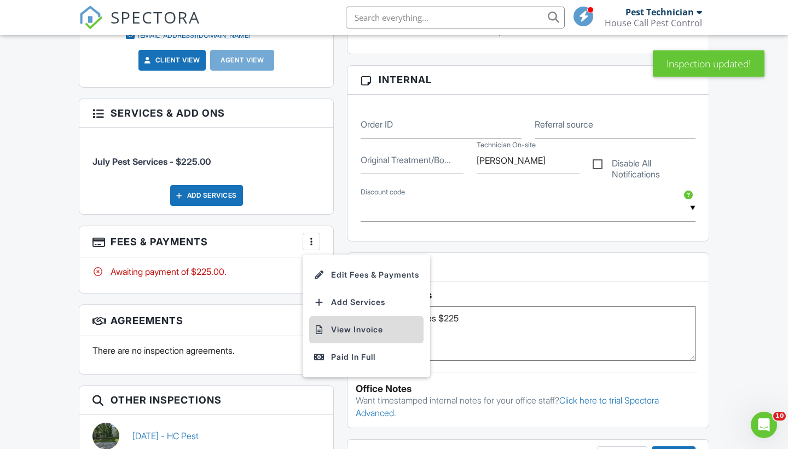
click at [359, 325] on li "View Invoice" at bounding box center [366, 329] width 114 height 27
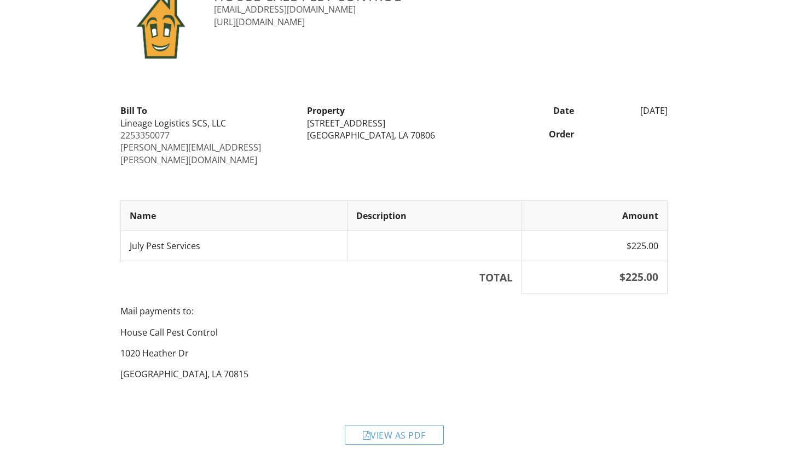
scroll to position [45, 0]
click at [401, 426] on div "View as PDF" at bounding box center [394, 436] width 99 height 20
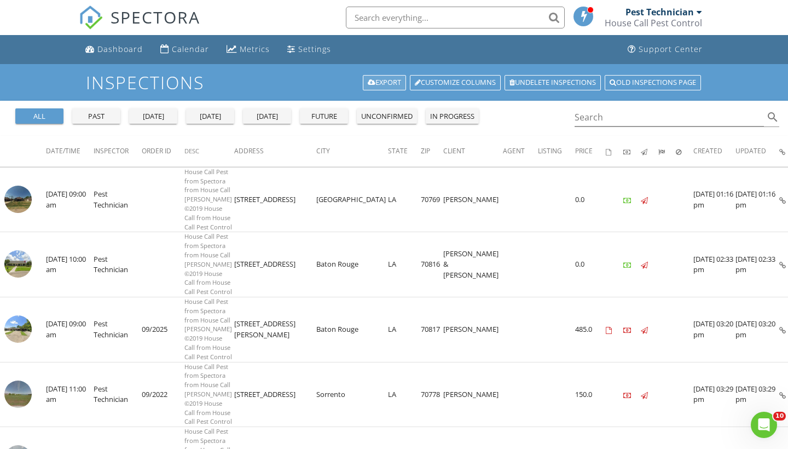
click at [366, 78] on link "Export" at bounding box center [384, 82] width 43 height 15
click at [609, 119] on input "Search" at bounding box center [669, 117] width 189 height 18
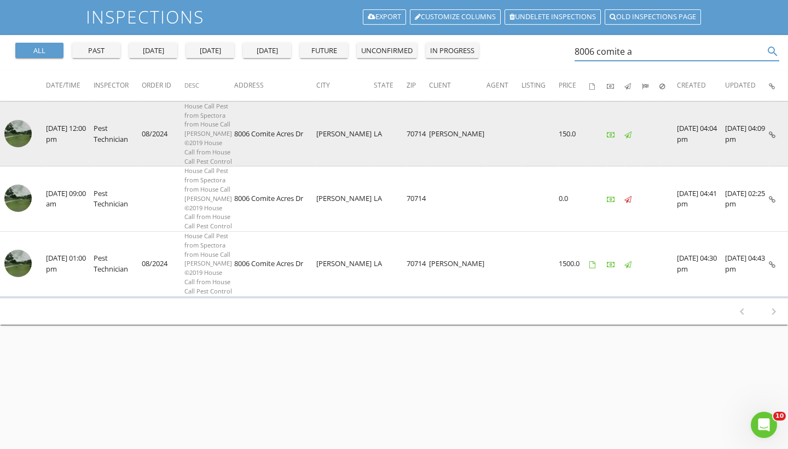
scroll to position [70, 0]
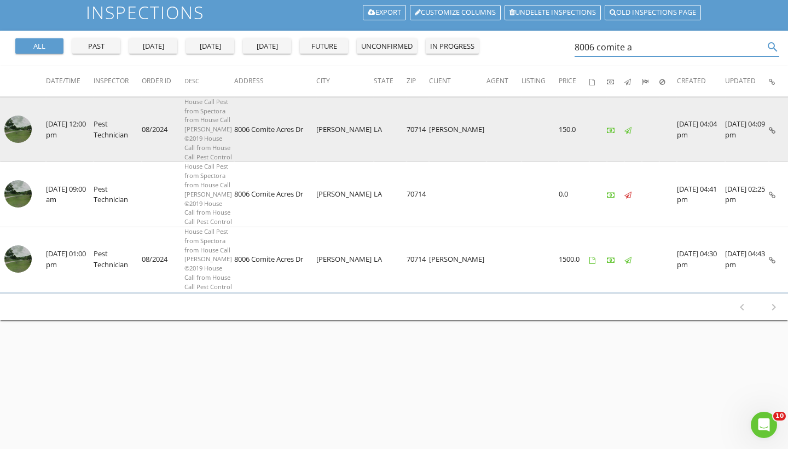
click at [13, 143] on img at bounding box center [17, 129] width 27 height 27
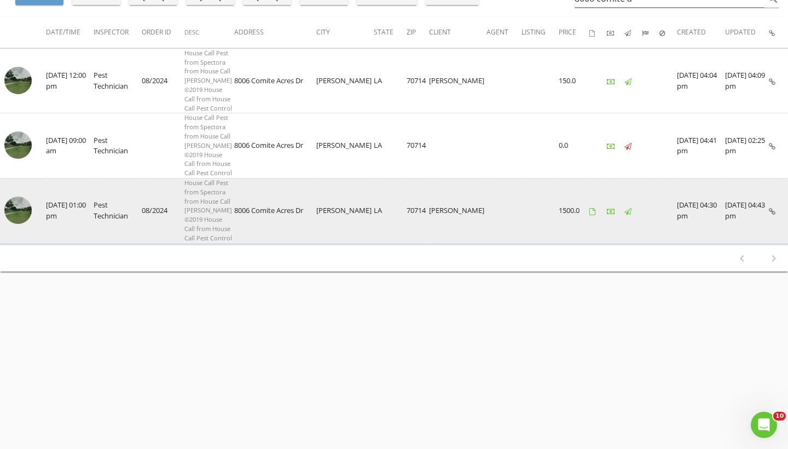
scroll to position [145, 0]
click at [24, 224] on img at bounding box center [17, 210] width 27 height 27
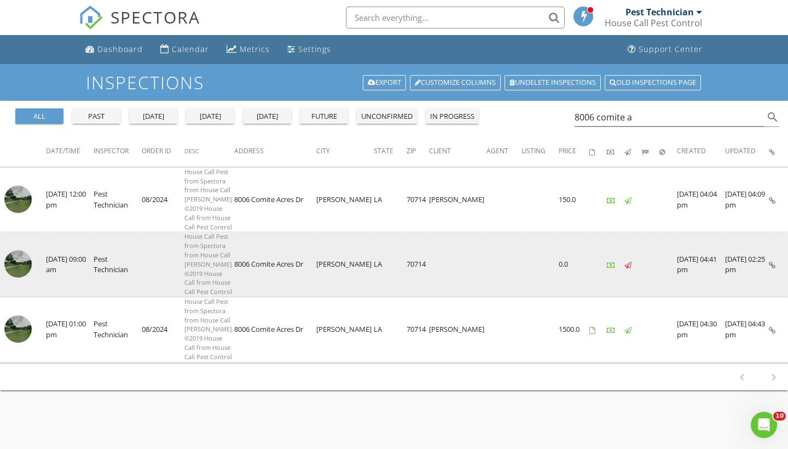
scroll to position [0, 0]
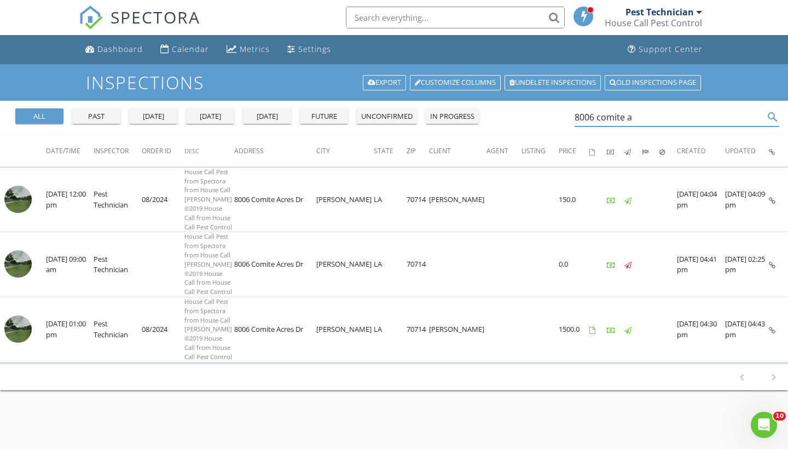
drag, startPoint x: 660, startPoint y: 116, endPoint x: 542, endPoint y: 111, distance: 117.8
click at [542, 111] on div "all past [DATE] [DATE] [DATE] future unconfirmed in progress 8006 comite a sear…" at bounding box center [394, 118] width 788 height 35
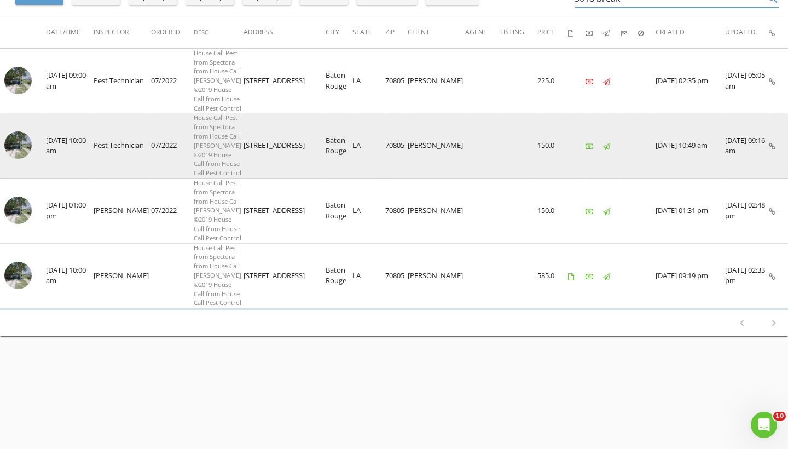
scroll to position [123, 0]
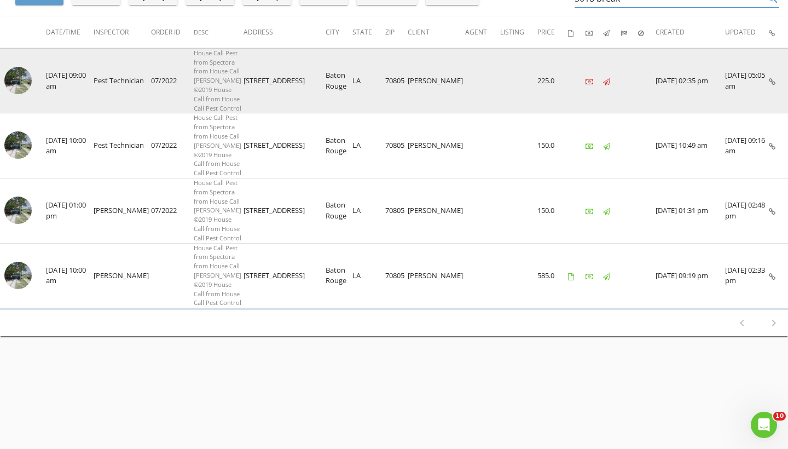
type input "5018 break"
click at [20, 94] on img at bounding box center [17, 80] width 27 height 27
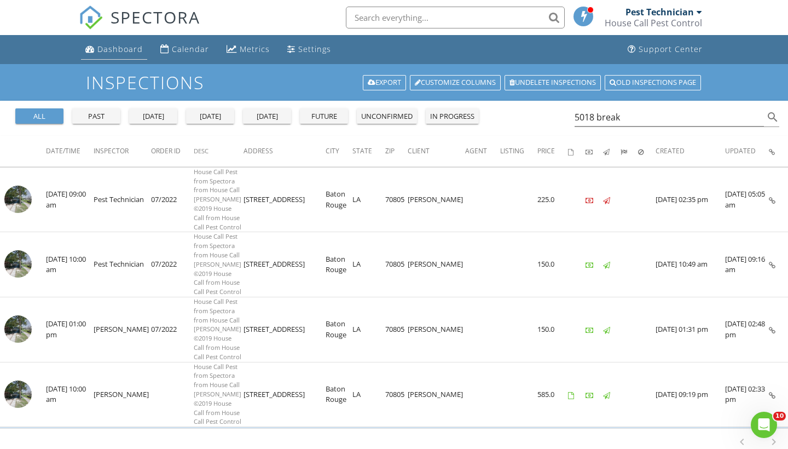
scroll to position [0, 0]
click at [110, 52] on div "Dashboard" at bounding box center [119, 49] width 45 height 10
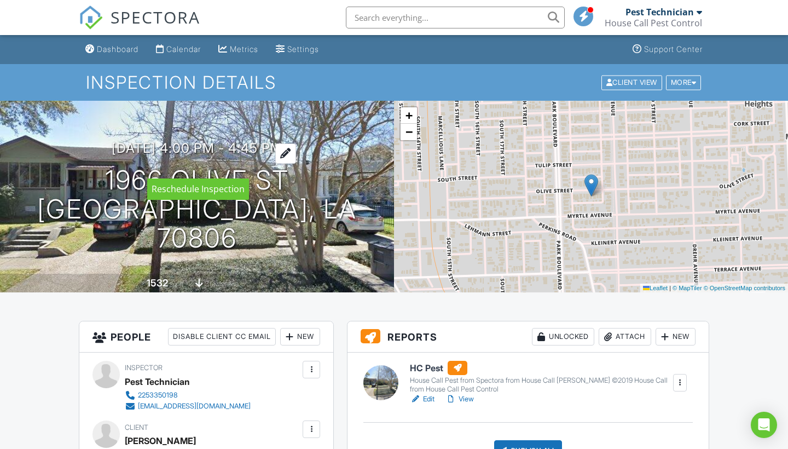
click at [273, 156] on h3 "08/03/2025 4:00 pm - 4:45 pm" at bounding box center [197, 148] width 171 height 15
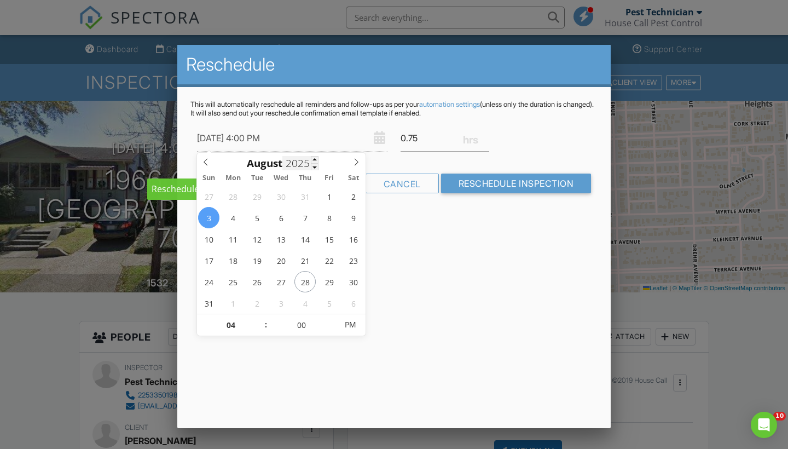
click at [307, 165] on input "2025" at bounding box center [301, 163] width 36 height 15
click at [401, 298] on div "Reschedule This will automatically reschedule all reminders and follow-ups as p…" at bounding box center [394, 236] width 434 height 383
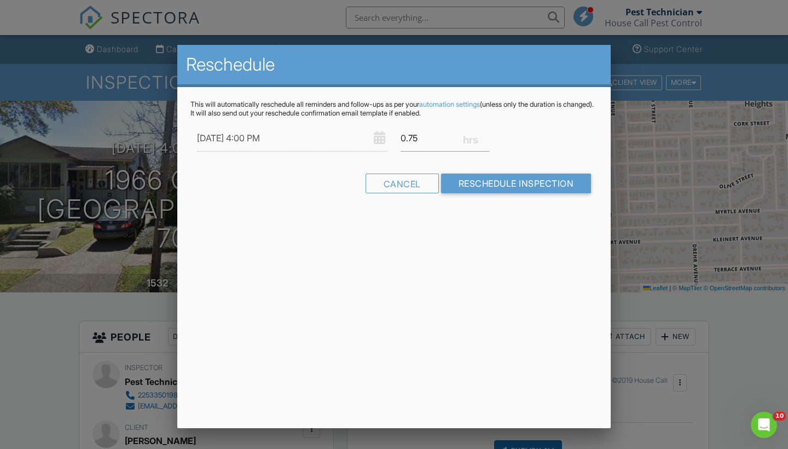
click at [233, 135] on input "08/03/2025 4:00 PM" at bounding box center [292, 138] width 191 height 27
click at [352, 163] on span at bounding box center [357, 160] width 18 height 15
type input "09/07/2025 4:00 PM"
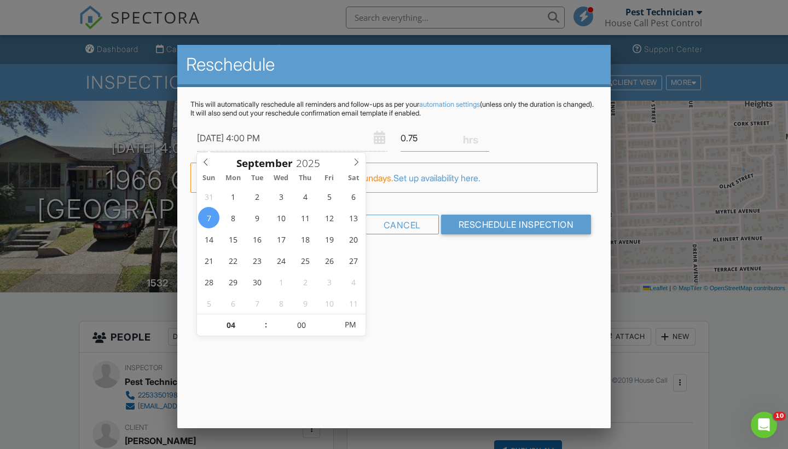
click at [481, 290] on div "Reschedule This will automatically reschedule all reminders and follow-ups as p…" at bounding box center [394, 236] width 434 height 383
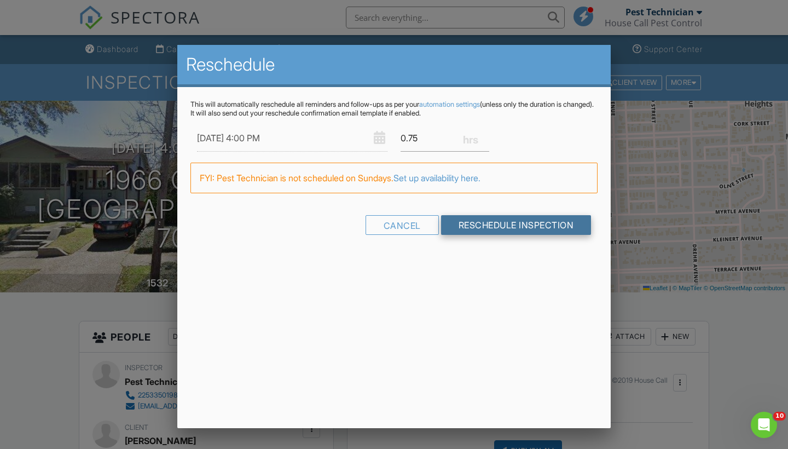
click at [482, 227] on input "Reschedule Inspection" at bounding box center [516, 225] width 151 height 20
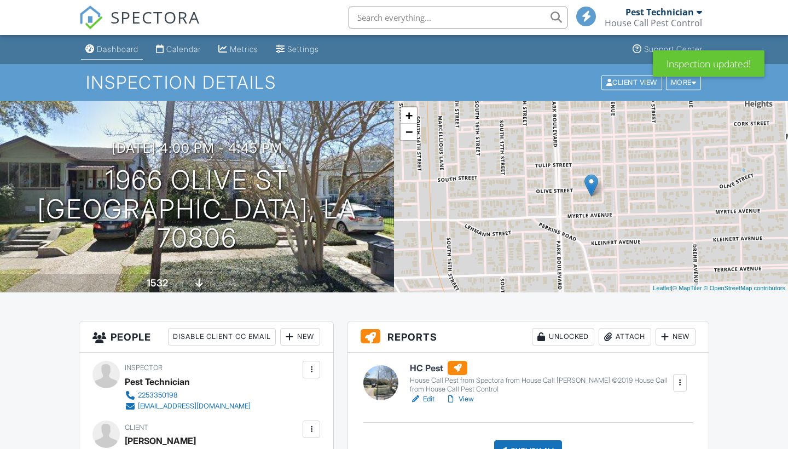
click at [127, 53] on div "Dashboard" at bounding box center [118, 48] width 42 height 9
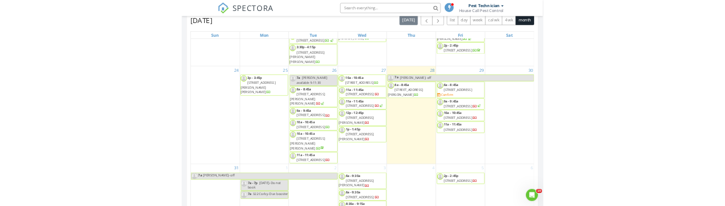
scroll to position [491, 0]
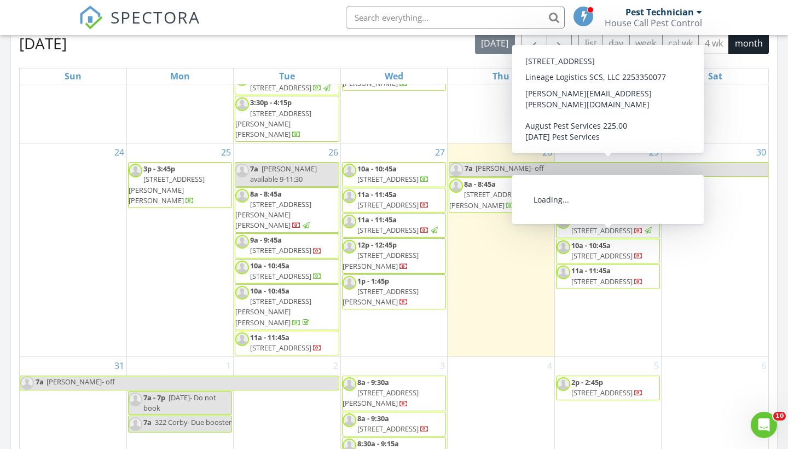
click at [711, 223] on div "30" at bounding box center [715, 249] width 107 height 213
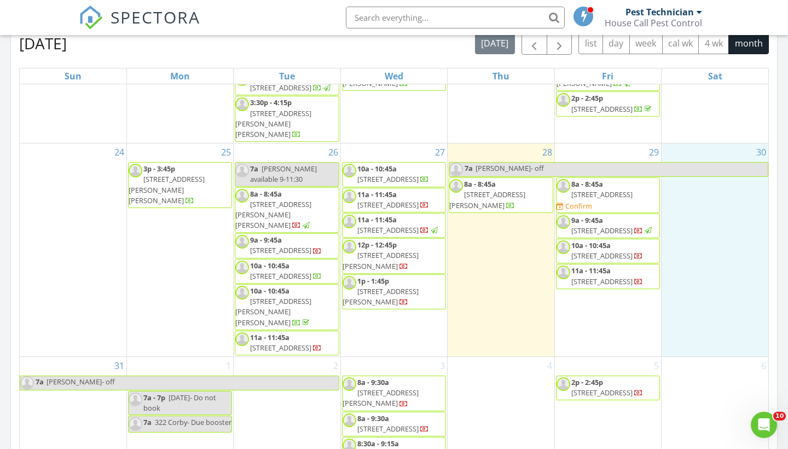
click at [306, 51] on div "August 2025 today list day week cal wk 4 wk month" at bounding box center [394, 43] width 750 height 22
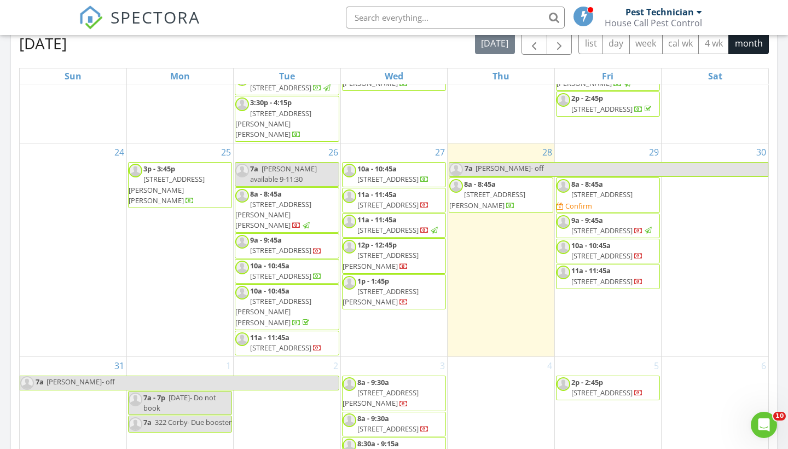
click at [329, 49] on div "August 2025 today list day week cal wk 4 wk month" at bounding box center [394, 43] width 750 height 22
click at [397, 52] on div "August 2025 today list day week cal wk 4 wk month" at bounding box center [394, 43] width 750 height 22
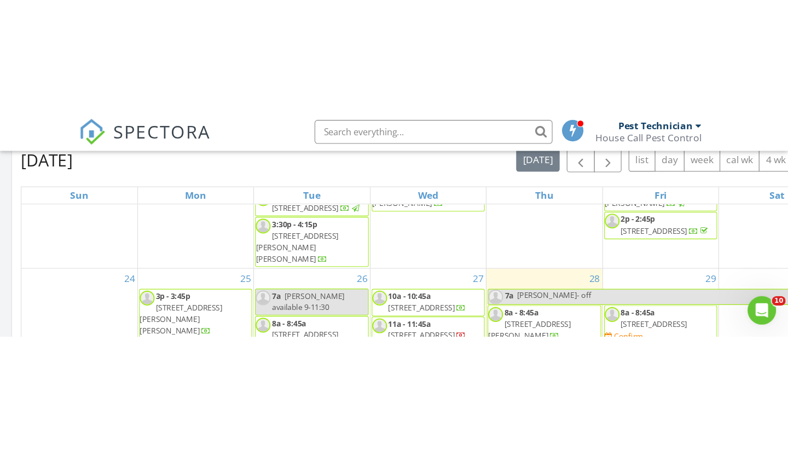
scroll to position [997, 789]
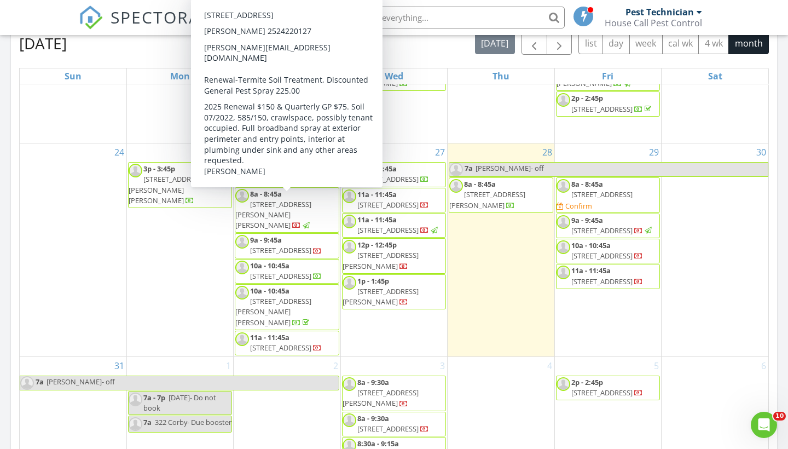
click at [288, 245] on span "5018 Breckenridge Ave, Baton Rouge 70805" at bounding box center [280, 250] width 61 height 10
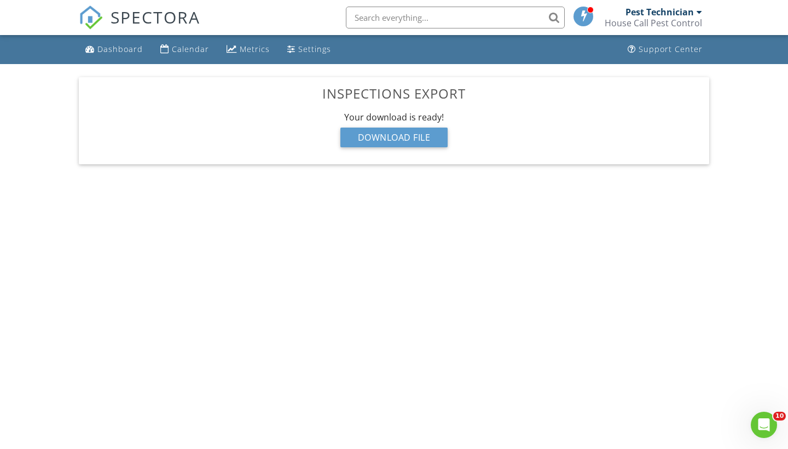
click at [435, 106] on div "Inspections Export Your download is being prepared... This might take a while, …" at bounding box center [394, 120] width 631 height 87
click at [406, 143] on div "Download File" at bounding box center [395, 138] width 108 height 20
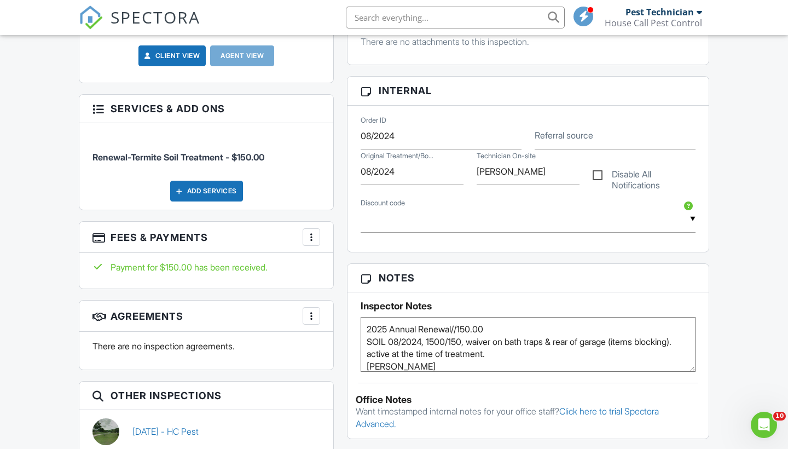
scroll to position [494, 0]
click at [733, 194] on div "Dashboard Calendar Metrics Settings Support Center Inspection Details Client Vi…" at bounding box center [394, 299] width 788 height 1517
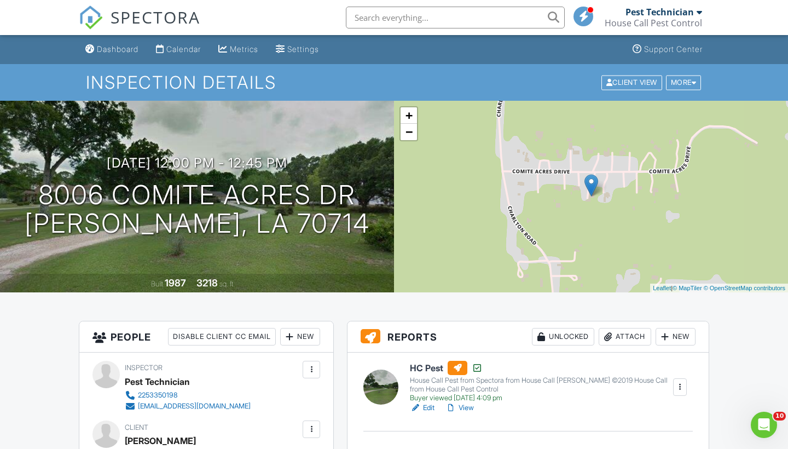
scroll to position [0, 0]
